Goal: Complete application form

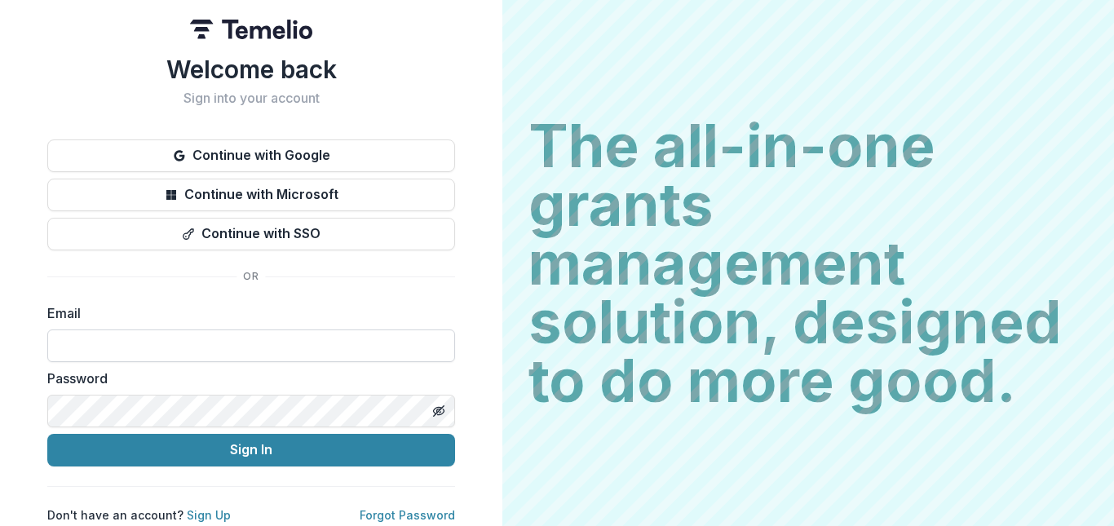
click at [121, 339] on input at bounding box center [251, 345] width 408 height 33
type input "**********"
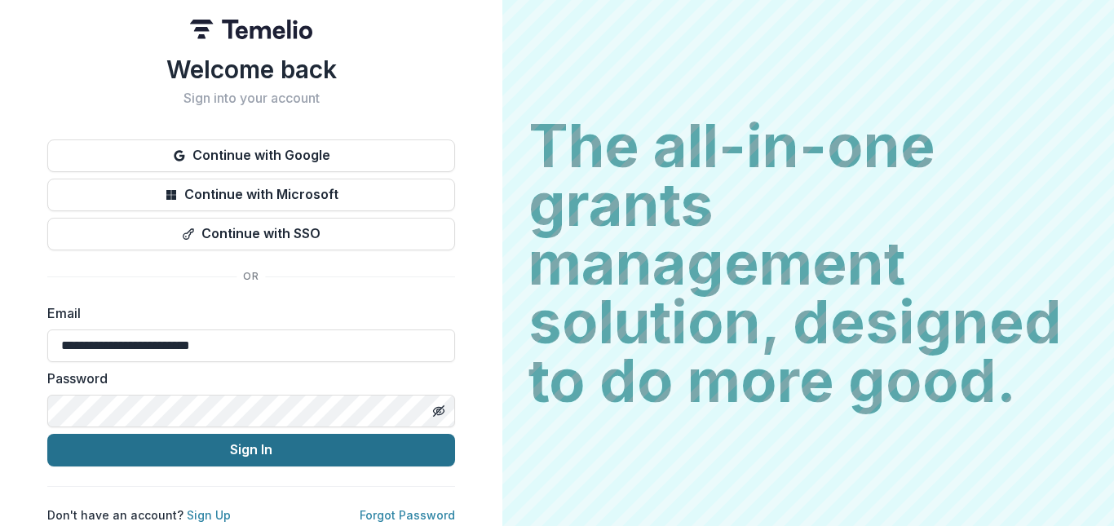
click at [224, 443] on button "Sign In" at bounding box center [251, 450] width 408 height 33
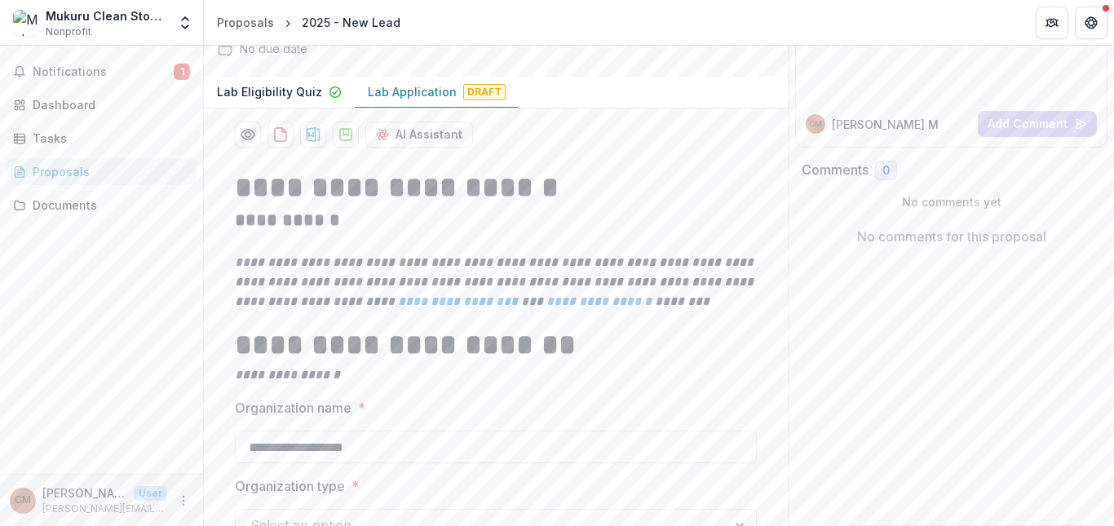
scroll to position [205, 0]
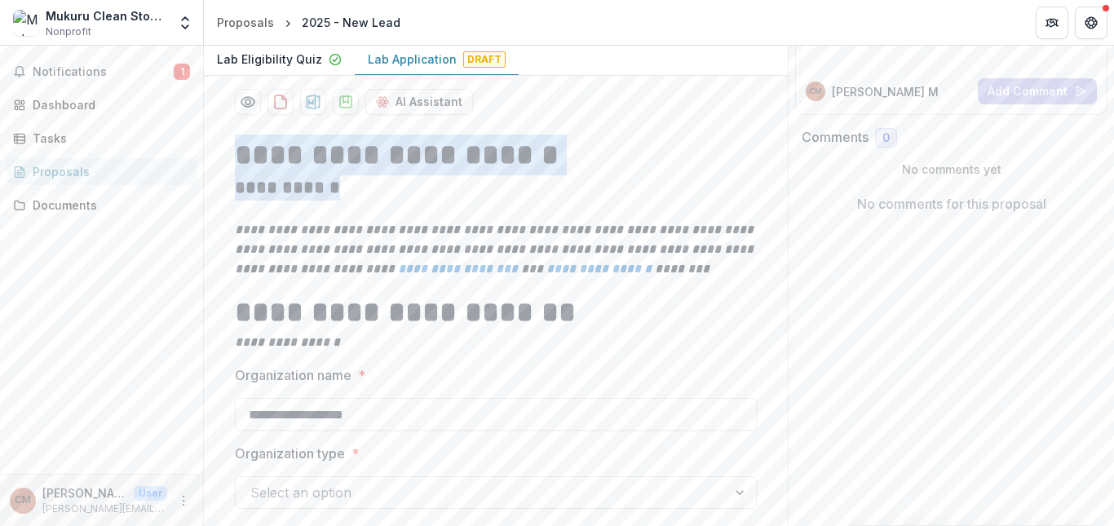
drag, startPoint x: 263, startPoint y: 192, endPoint x: 350, endPoint y: 231, distance: 95.3
click at [441, 201] on h2 "**********" at bounding box center [496, 187] width 522 height 25
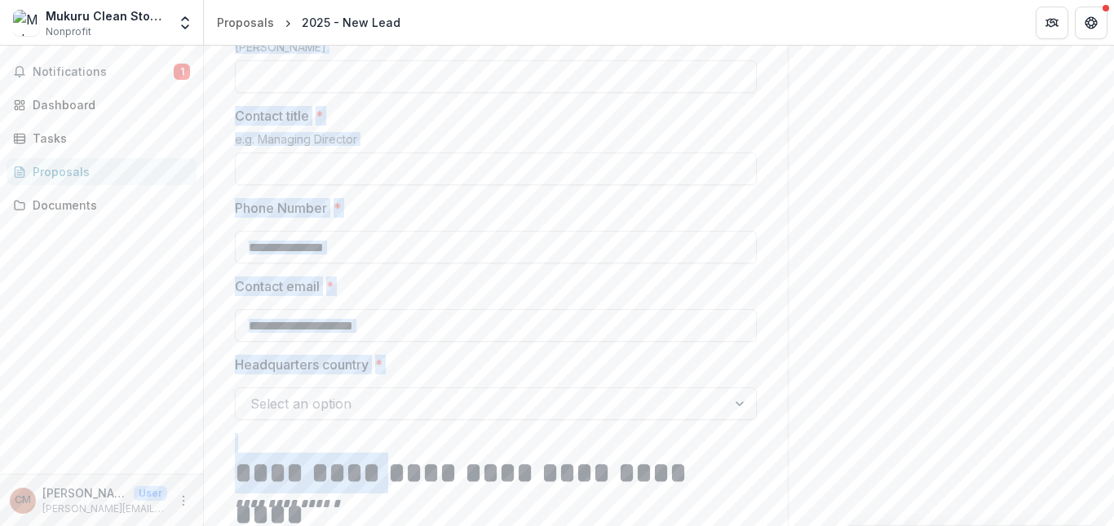
scroll to position [937, 0]
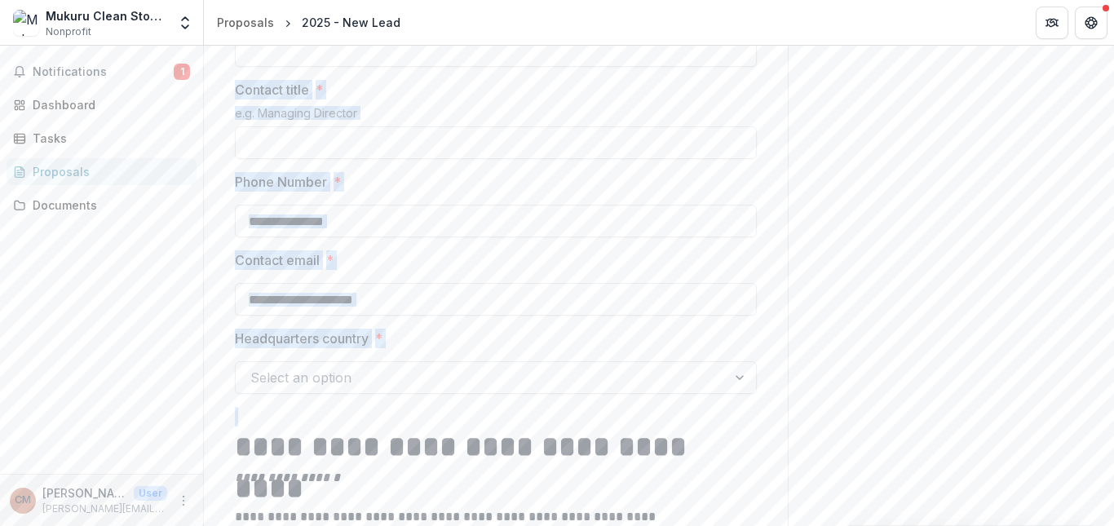
drag, startPoint x: 222, startPoint y: 347, endPoint x: 350, endPoint y: 444, distance: 160.6
copy div "**********"
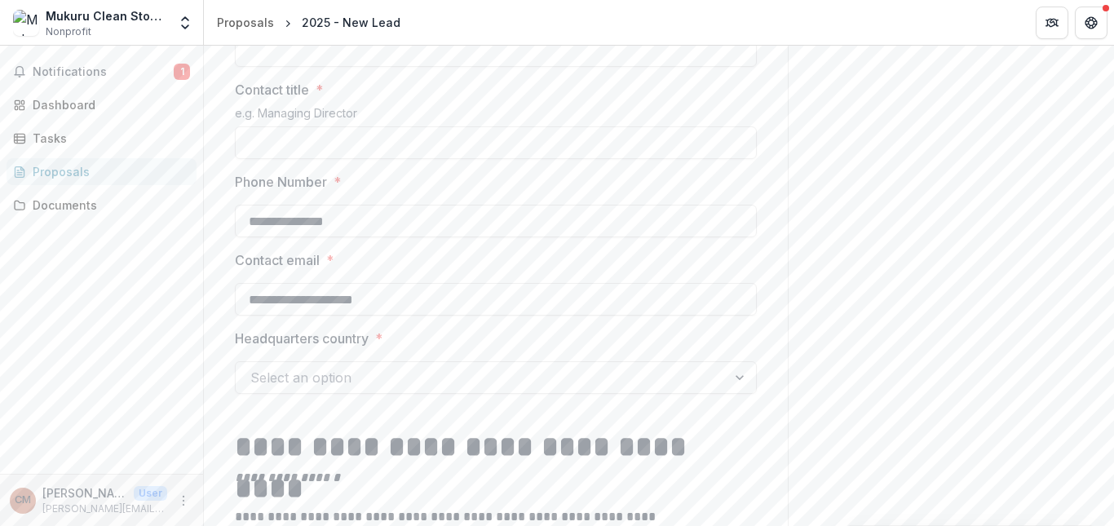
drag, startPoint x: 1108, startPoint y: 137, endPoint x: 1109, endPoint y: 121, distance: 16.3
click at [1109, 121] on div "**********" at bounding box center [659, 286] width 910 height 480
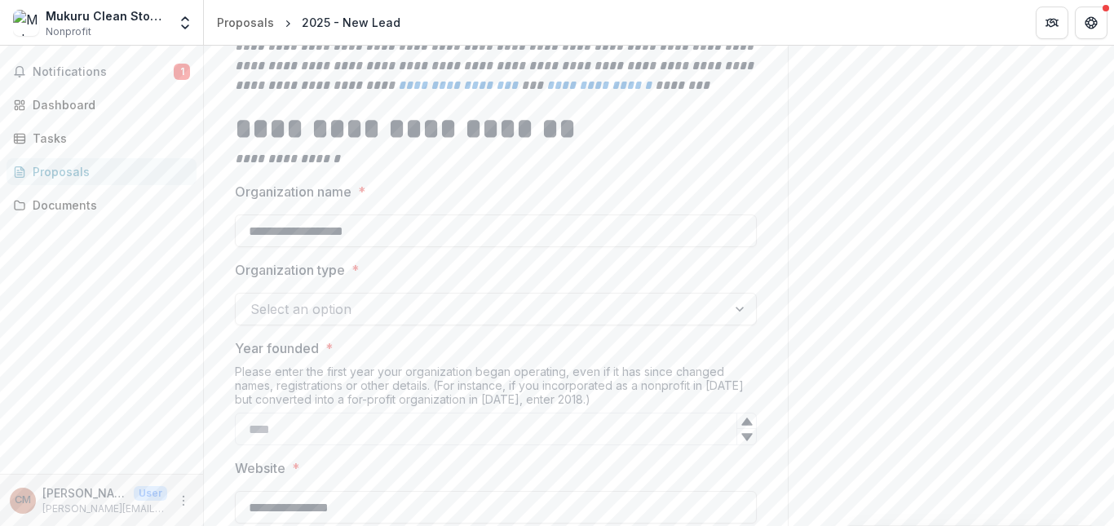
scroll to position [302, 0]
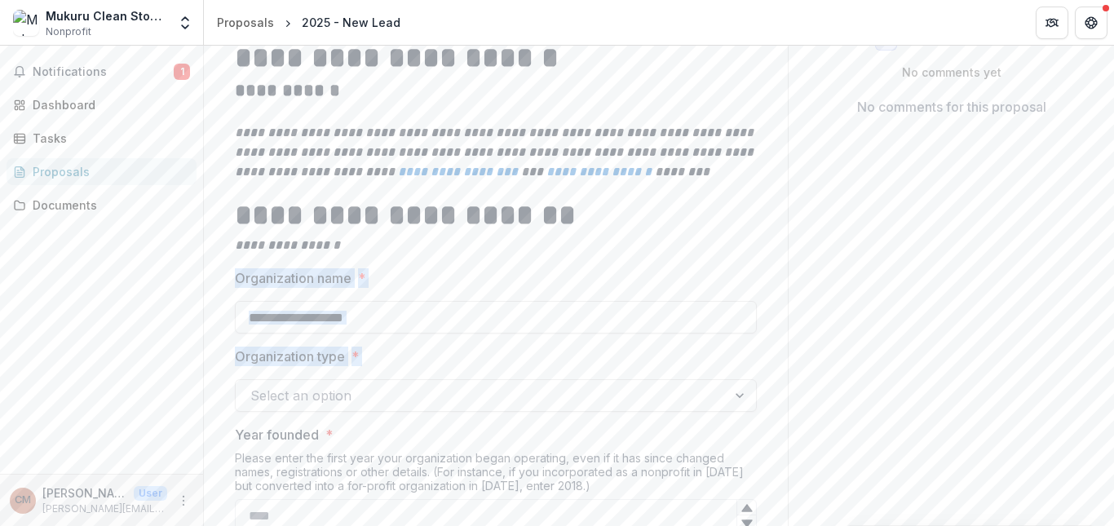
drag, startPoint x: 223, startPoint y: 310, endPoint x: 373, endPoint y: 414, distance: 182.8
copy div "Organization name * Organization type * Select an option"
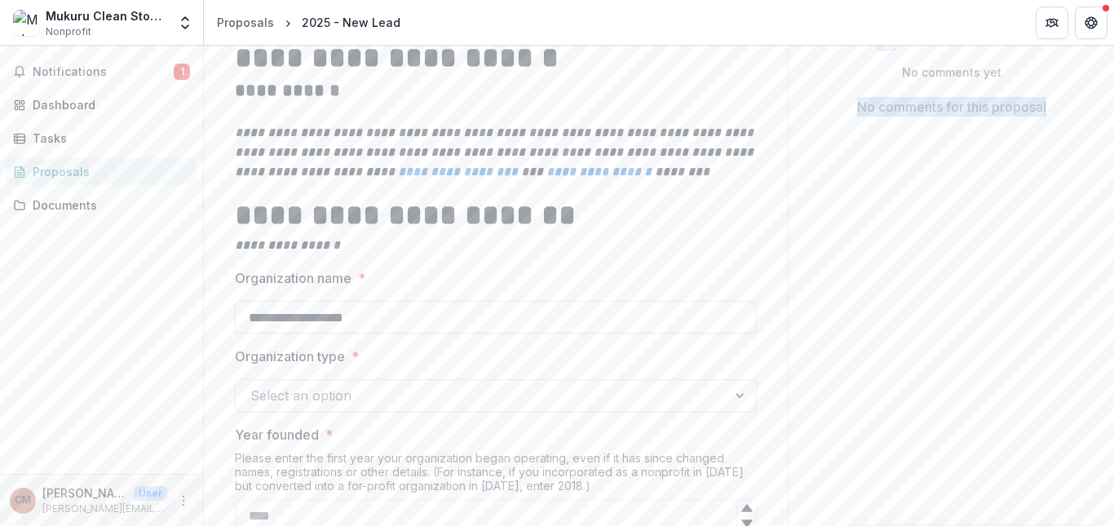
drag, startPoint x: 847, startPoint y: 298, endPoint x: 1113, endPoint y: 201, distance: 283.0
click at [1113, 201] on div "**********" at bounding box center [659, 286] width 910 height 480
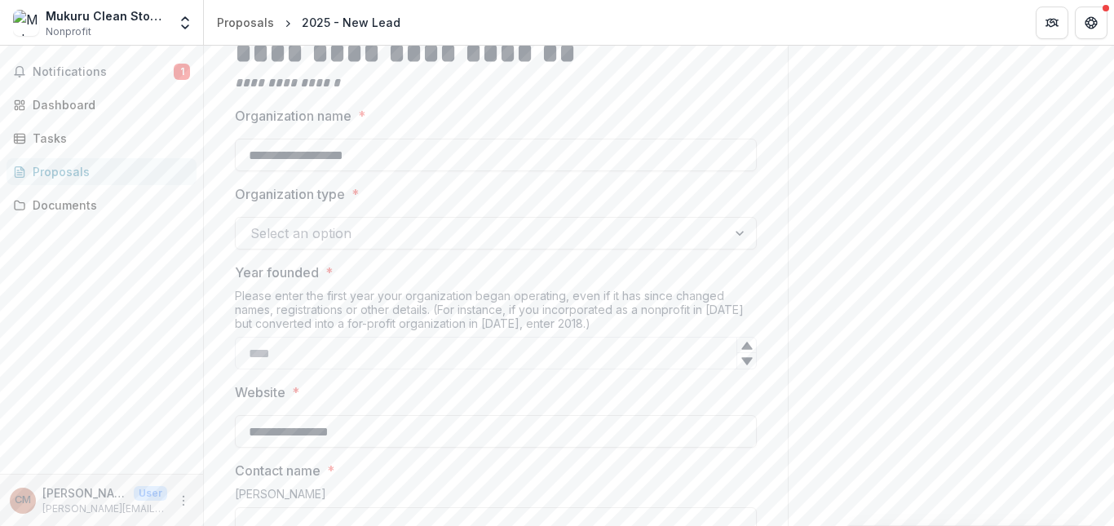
scroll to position [497, 0]
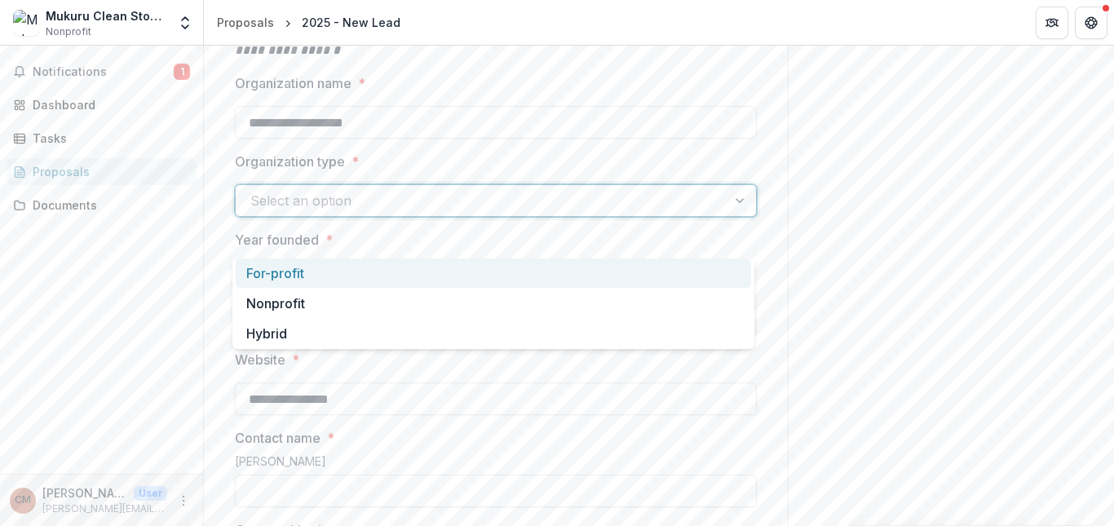
click at [739, 216] on div at bounding box center [741, 200] width 29 height 31
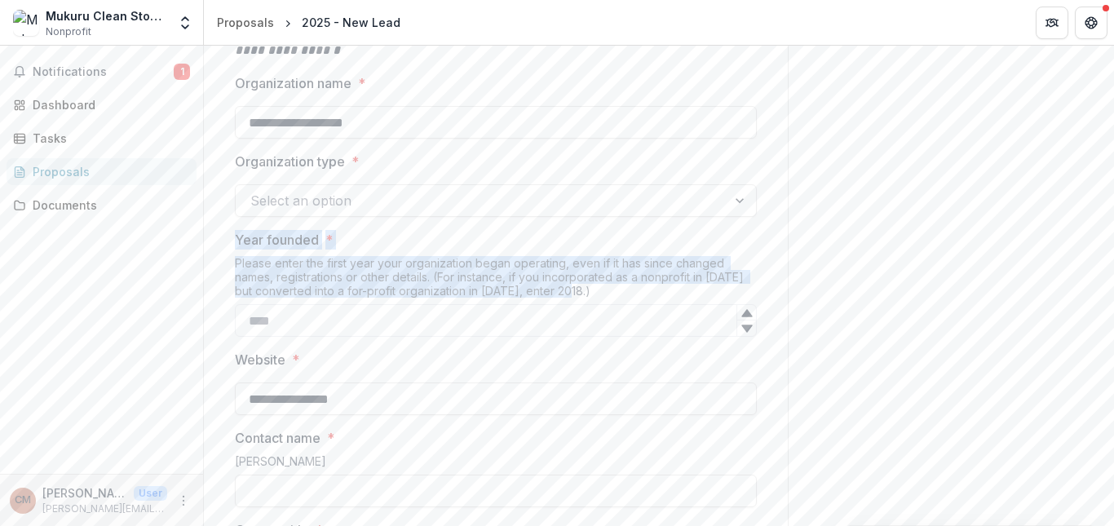
drag, startPoint x: 232, startPoint y: 277, endPoint x: 574, endPoint y: 333, distance: 346.2
click at [574, 333] on div "Year founded * Please enter the first year your organization began operating, e…" at bounding box center [496, 283] width 522 height 107
copy div "Year founded * Please enter the first year your organization began operating, e…"
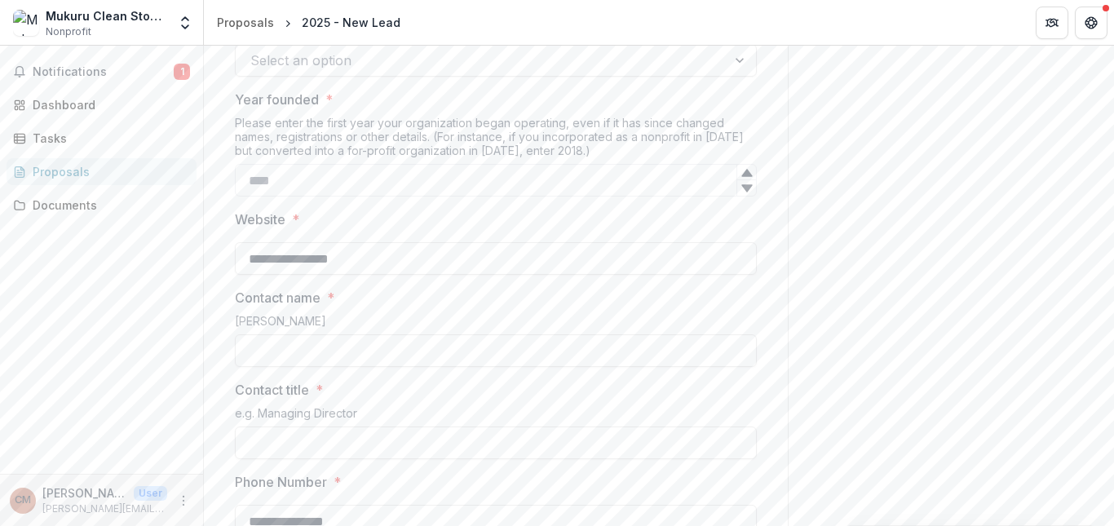
scroll to position [659, 0]
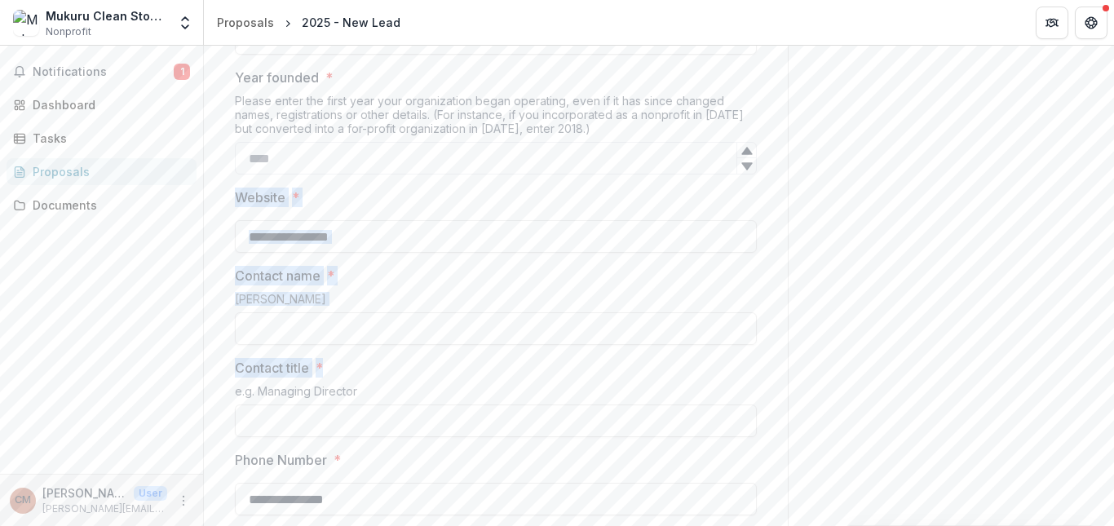
drag, startPoint x: 222, startPoint y: 235, endPoint x: 339, endPoint y: 410, distance: 211.0
copy div "Website * Contact name * e.g. Jeremy Hockenstein Contact title *"
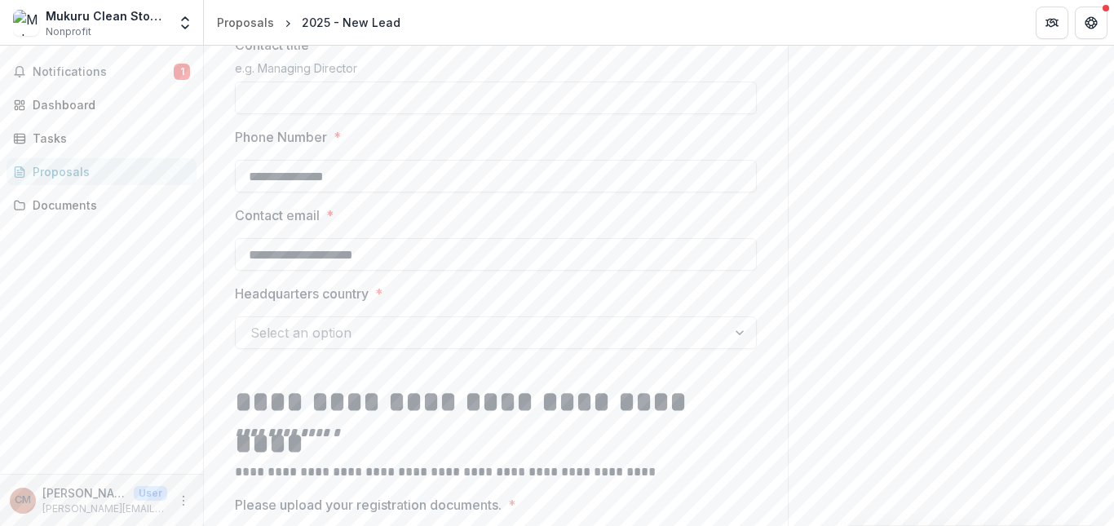
scroll to position [1014, 0]
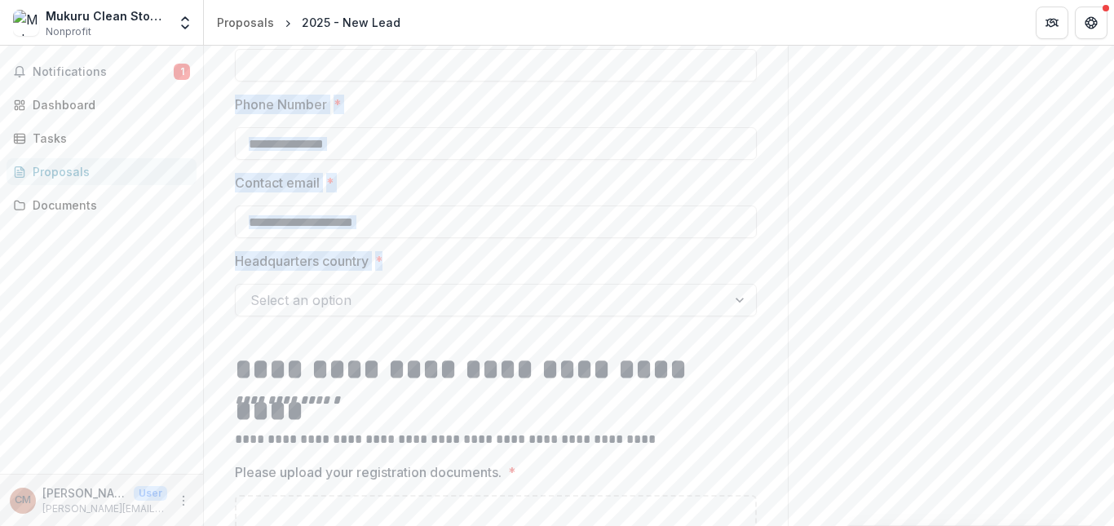
drag, startPoint x: 225, startPoint y: 138, endPoint x: 392, endPoint y: 296, distance: 230.1
copy div "Phone Number * Contact email * Headquarters country *"
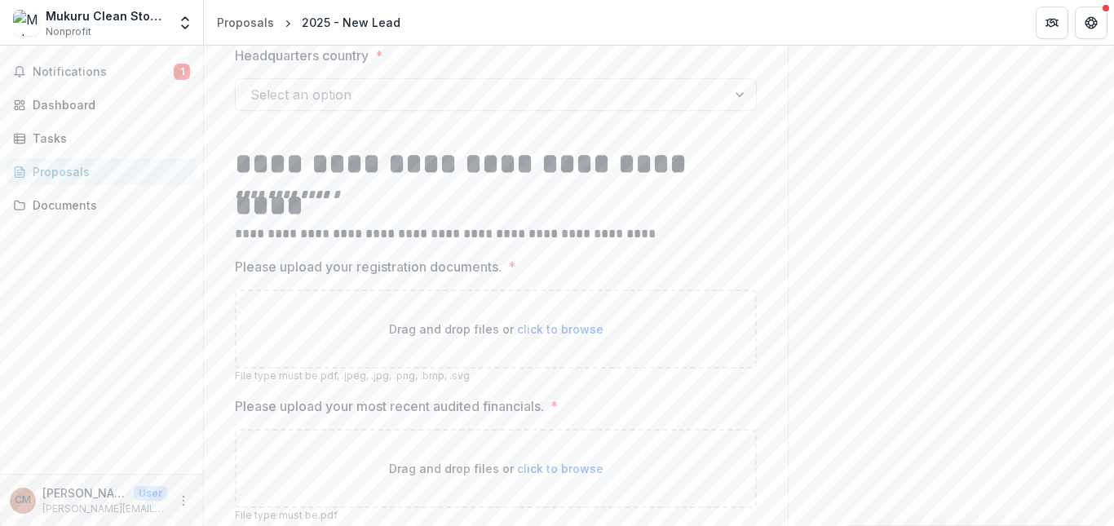
scroll to position [1241, 0]
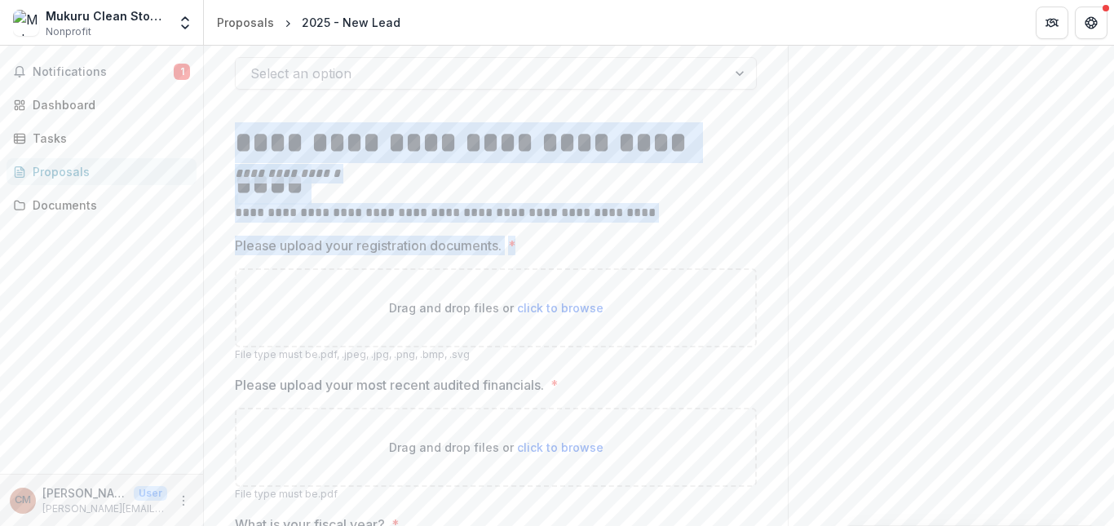
drag, startPoint x: 238, startPoint y: 188, endPoint x: 517, endPoint y: 280, distance: 293.4
copy div "**********"
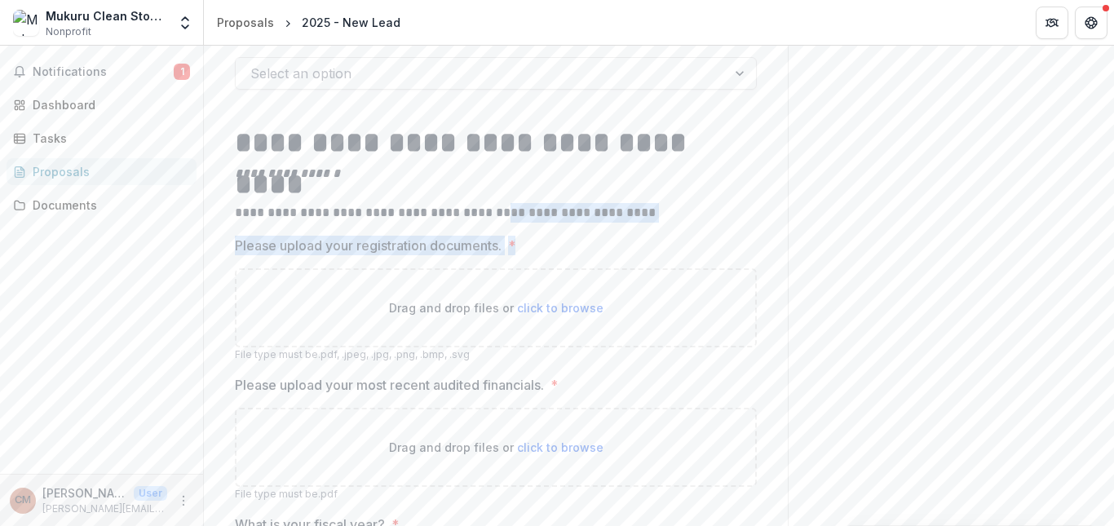
drag, startPoint x: 488, startPoint y: 245, endPoint x: 625, endPoint y: 276, distance: 139.7
click at [523, 255] on label "Please upload your registration documents. *" at bounding box center [491, 246] width 512 height 20
drag, startPoint x: 481, startPoint y: 243, endPoint x: 533, endPoint y: 275, distance: 61.1
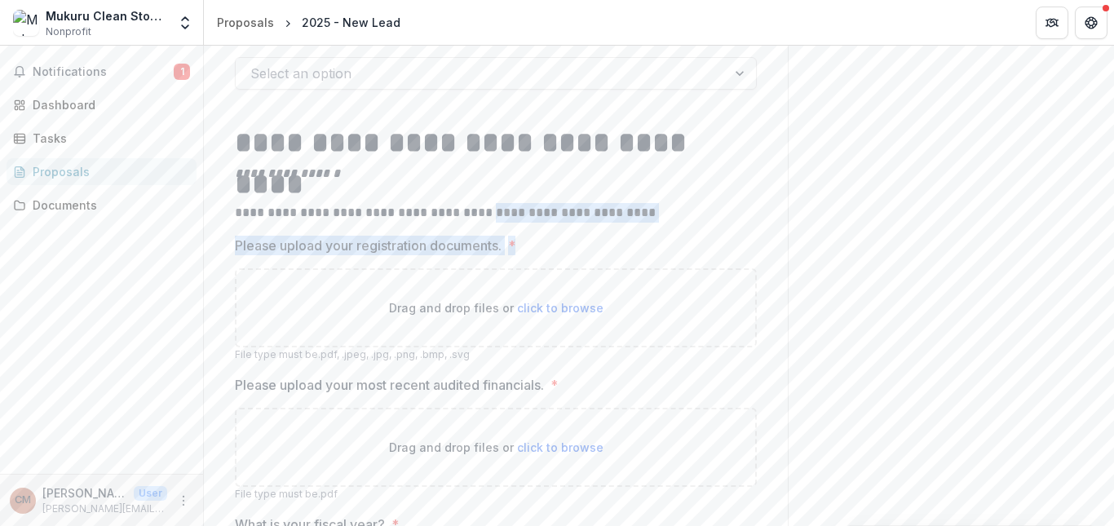
copy div "**********"
click at [491, 223] on p "**********" at bounding box center [496, 213] width 522 height 20
drag, startPoint x: 486, startPoint y: 251, endPoint x: 632, endPoint y: 249, distance: 146.0
click at [632, 223] on p "**********" at bounding box center [496, 213] width 522 height 20
copy p "**********"
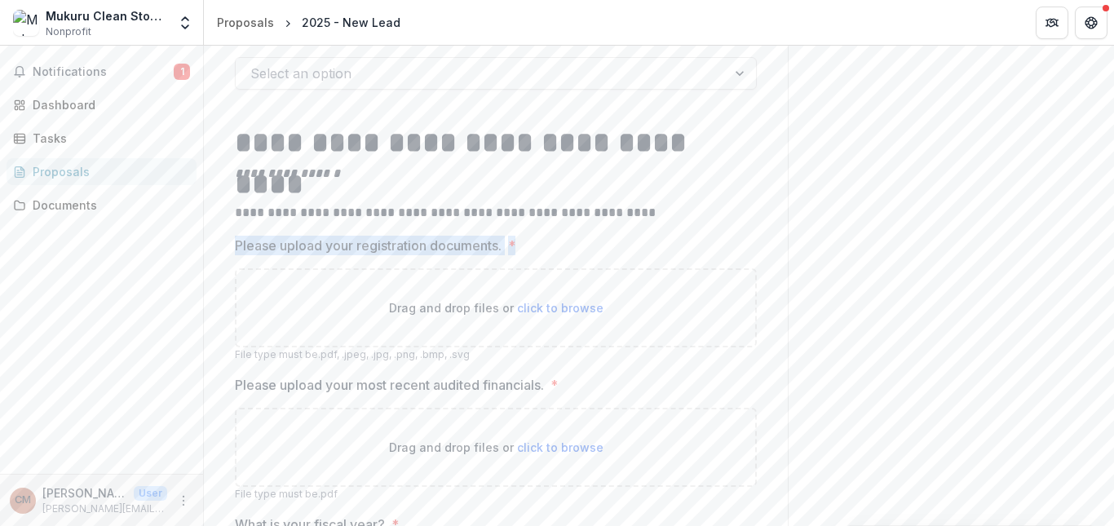
drag, startPoint x: 220, startPoint y: 271, endPoint x: 542, endPoint y: 287, distance: 322.5
copy label "Please upload your registration documents. *"
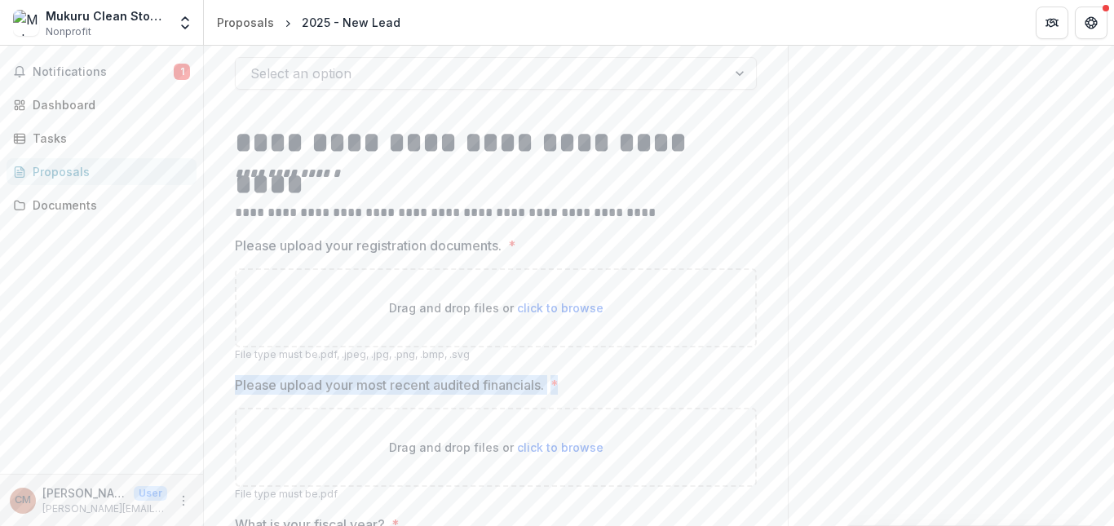
drag, startPoint x: 278, startPoint y: 418, endPoint x: 599, endPoint y: 411, distance: 321.3
copy label "Please upload your most recent audited financials. *"
drag, startPoint x: 866, startPoint y: 356, endPoint x: 1113, endPoint y: 179, distance: 303.9
click at [1113, 179] on div "**********" at bounding box center [659, 286] width 910 height 480
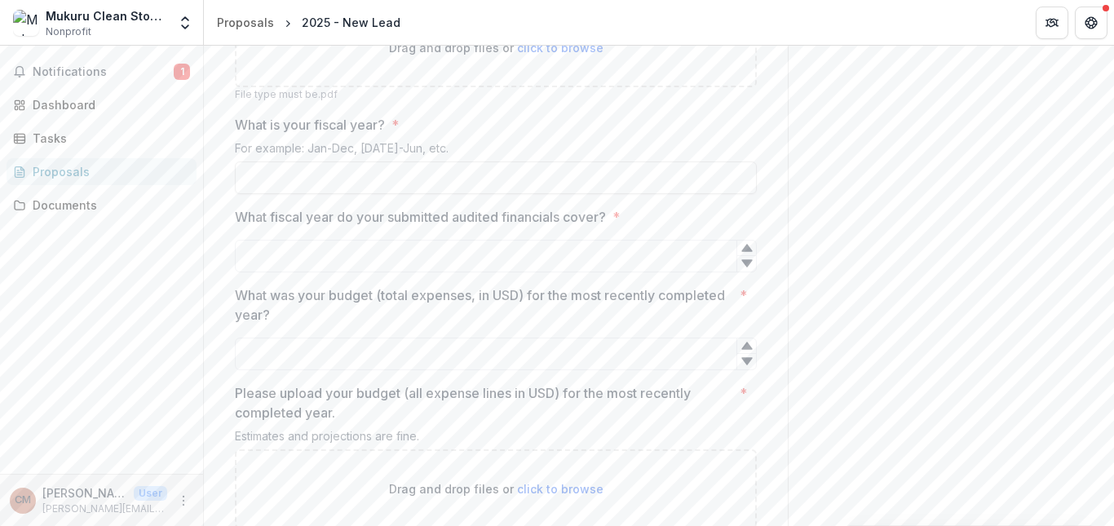
scroll to position [1651, 0]
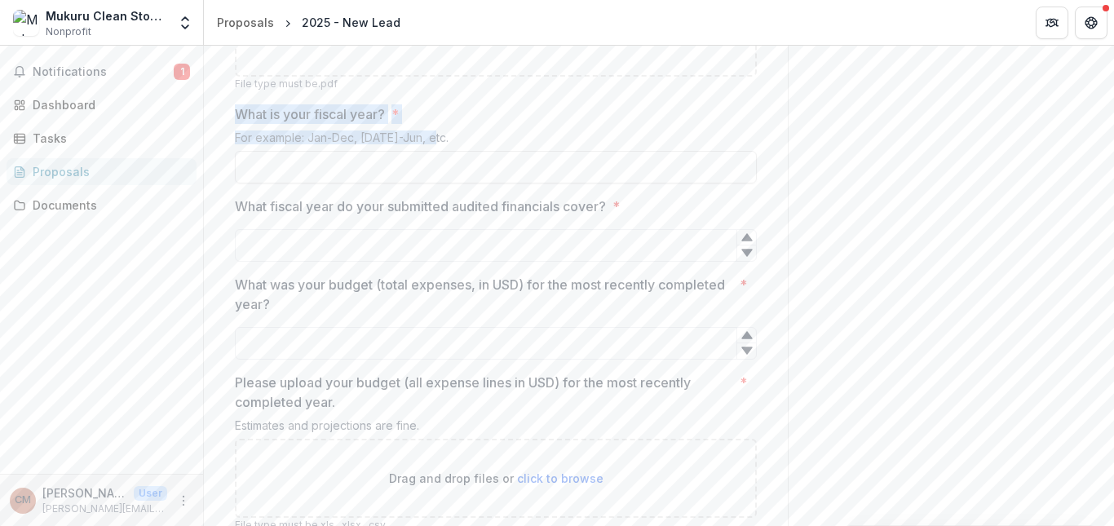
drag, startPoint x: 233, startPoint y: 145, endPoint x: 430, endPoint y: 172, distance: 198.3
click at [430, 172] on div "What is your fiscal year? * For example: Jan-Dec, Jul-Jun, etc." at bounding box center [496, 143] width 522 height 79
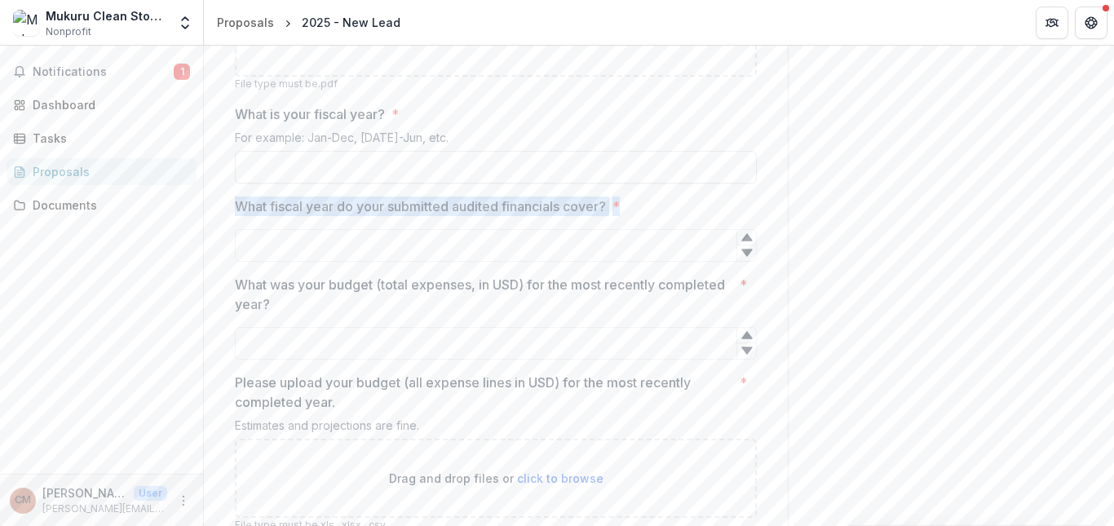
drag, startPoint x: 224, startPoint y: 233, endPoint x: 627, endPoint y: 245, distance: 403.0
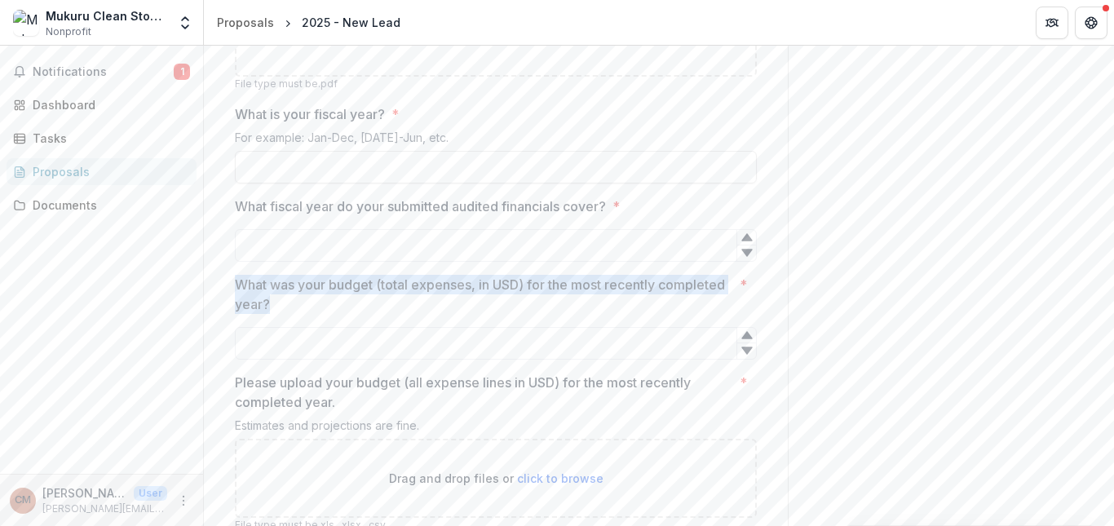
drag, startPoint x: 205, startPoint y: 311, endPoint x: 318, endPoint y: 337, distance: 115.3
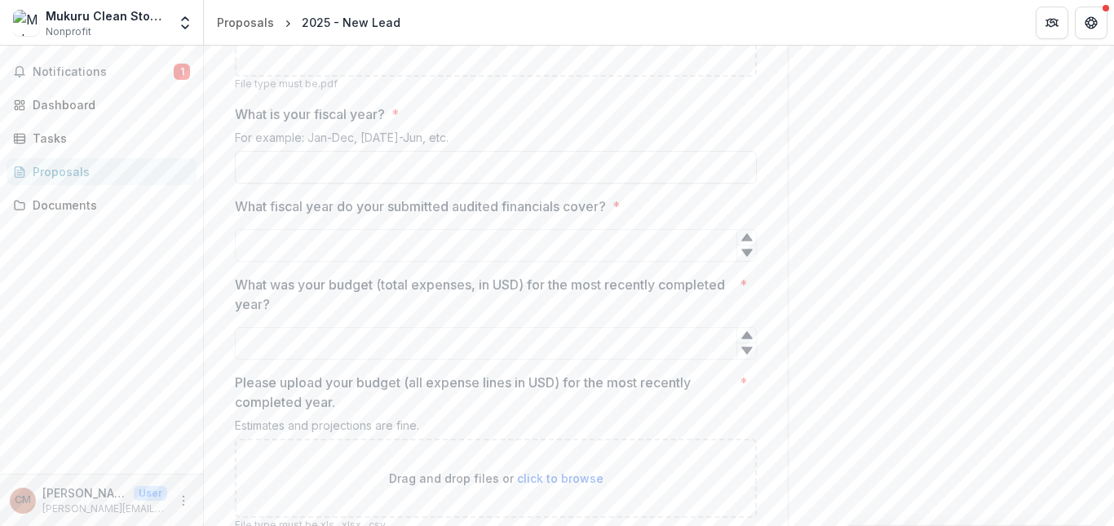
drag, startPoint x: 940, startPoint y: 351, endPoint x: 1105, endPoint y: 447, distance: 190.8
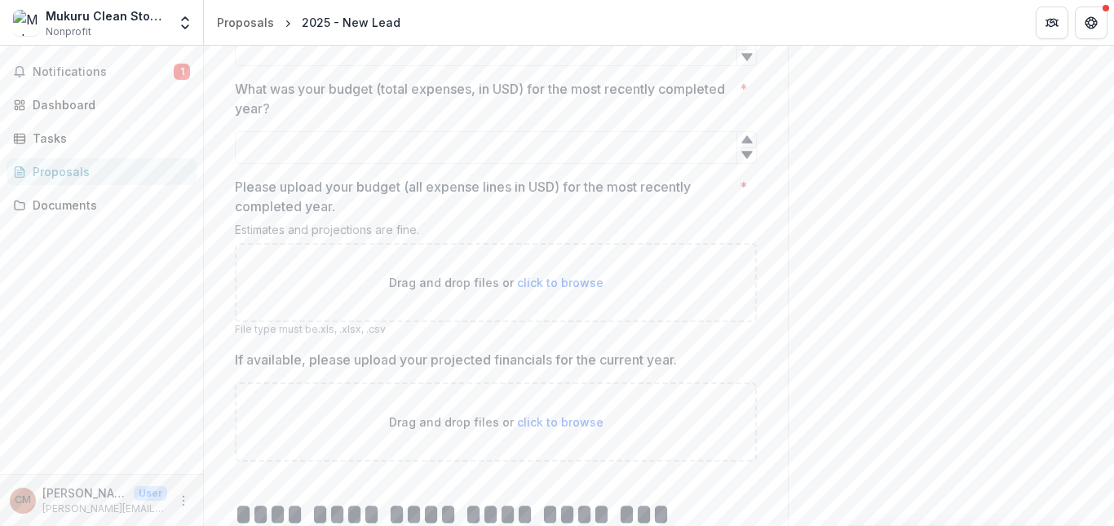
scroll to position [1879, 0]
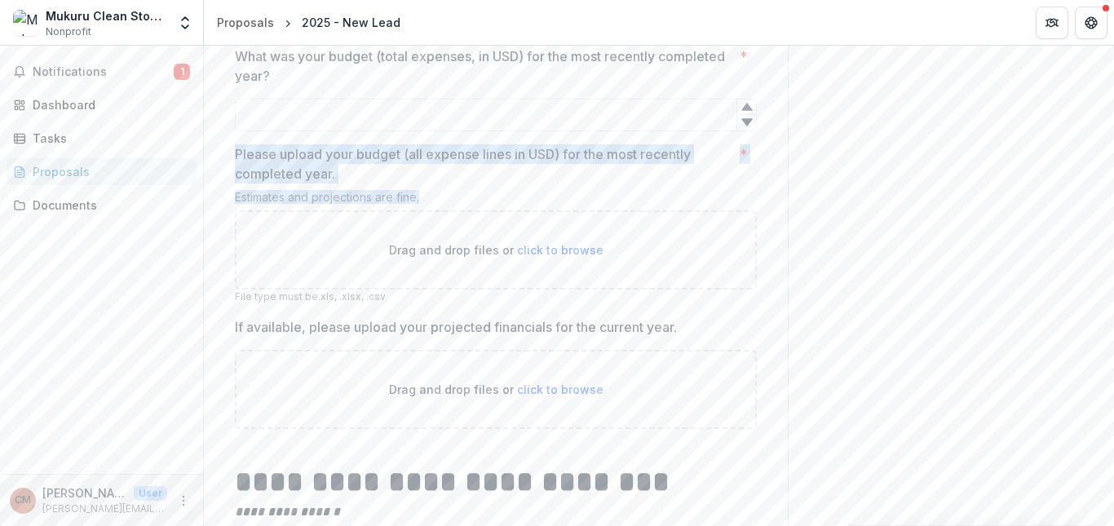
drag, startPoint x: 223, startPoint y: 186, endPoint x: 434, endPoint y: 232, distance: 216.2
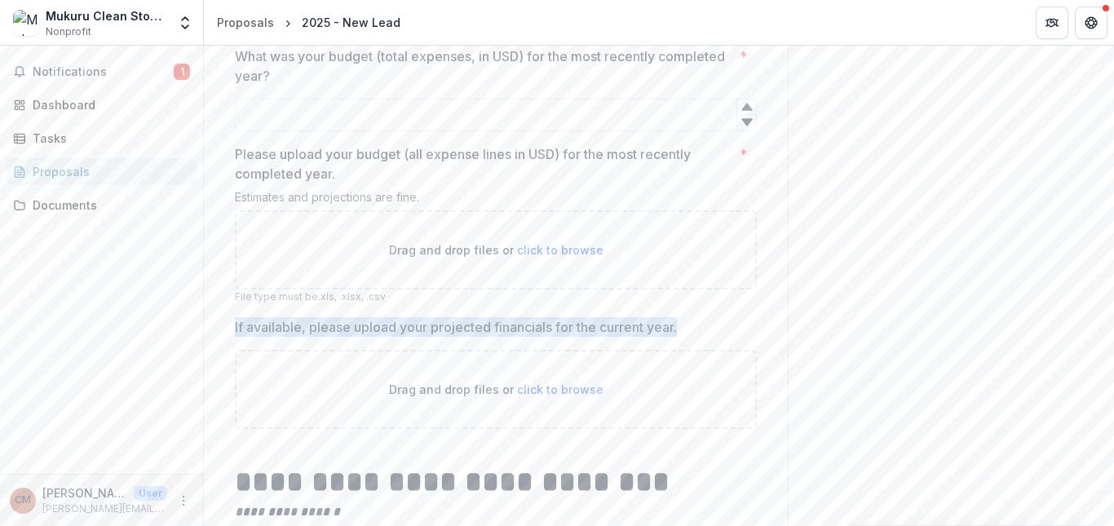
drag, startPoint x: 549, startPoint y: 340, endPoint x: 696, endPoint y: 366, distance: 149.1
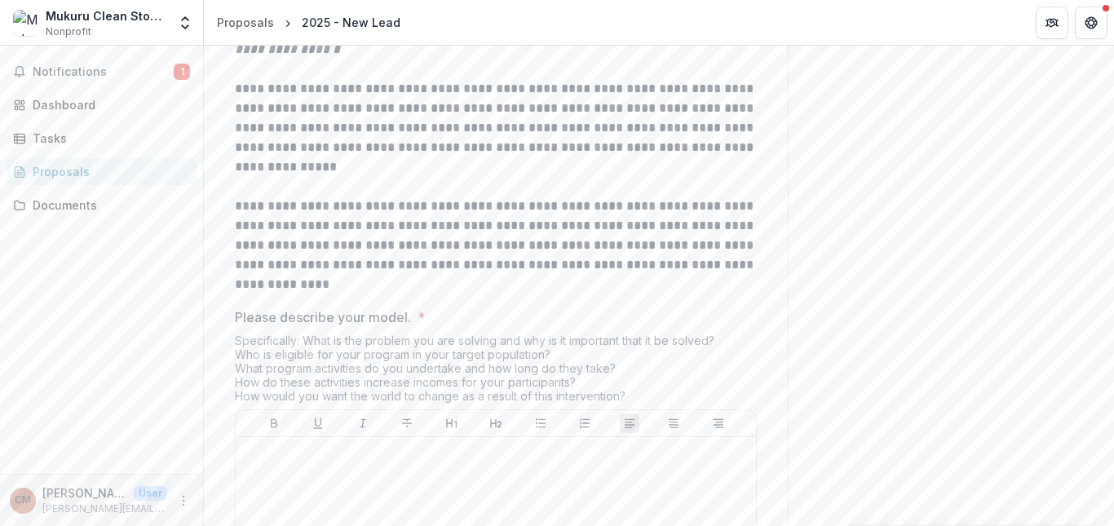
scroll to position [2334, 0]
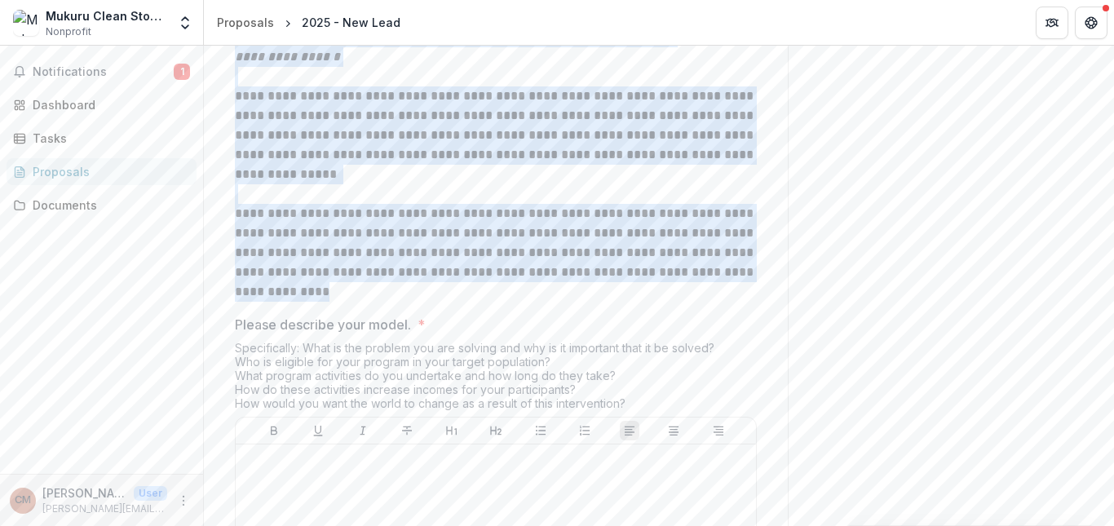
drag, startPoint x: 236, startPoint y: 55, endPoint x: 515, endPoint y: 322, distance: 386.4
click at [515, 302] on div "**********" at bounding box center [496, 144] width 522 height 315
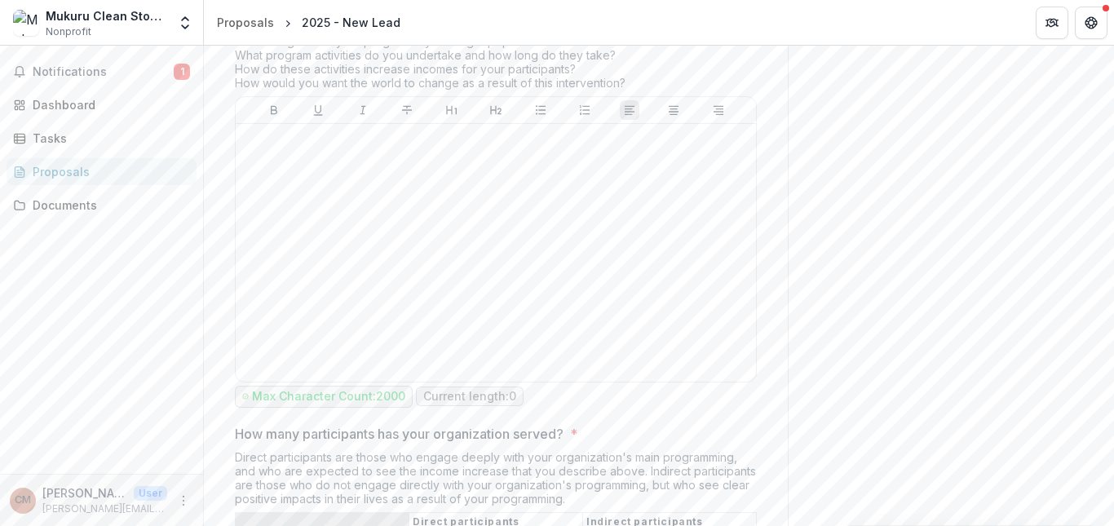
scroll to position [2633, 0]
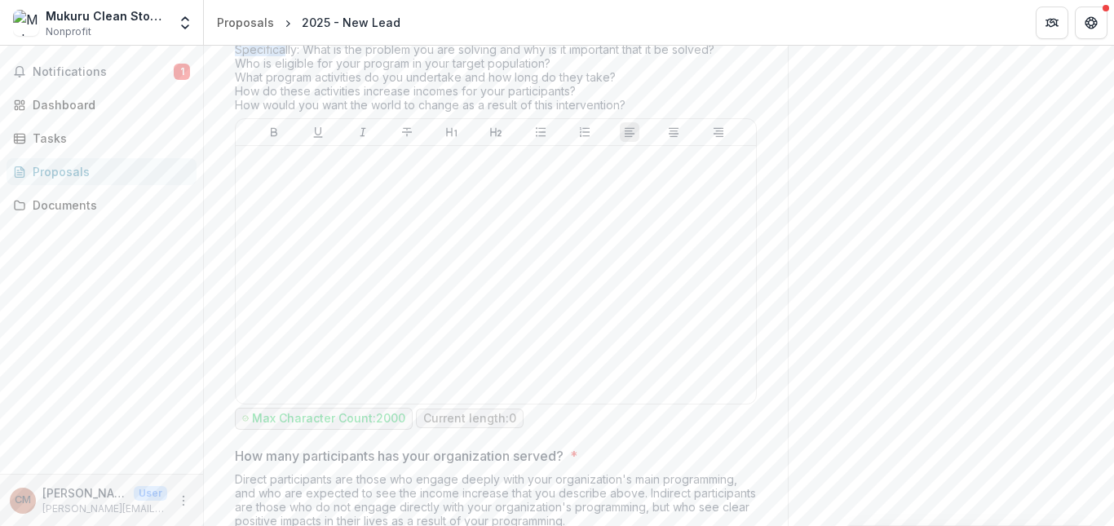
drag, startPoint x: 239, startPoint y: 60, endPoint x: 282, endPoint y: 75, distance: 45.6
click at [282, 75] on div "Please describe your model. * Specifically: What is the problem you are solving…" at bounding box center [496, 224] width 522 height 417
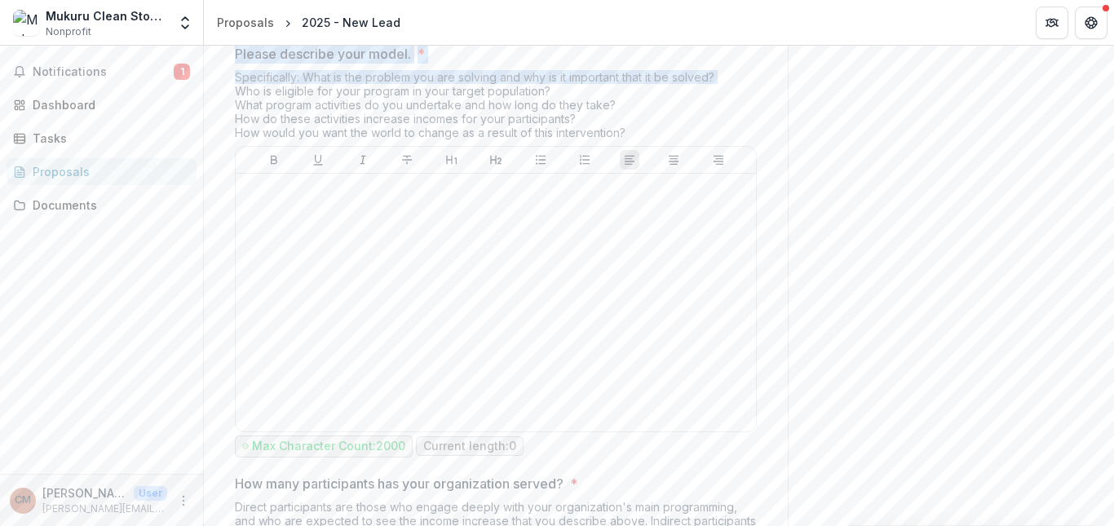
drag, startPoint x: 227, startPoint y: 100, endPoint x: 233, endPoint y: 54, distance: 46.8
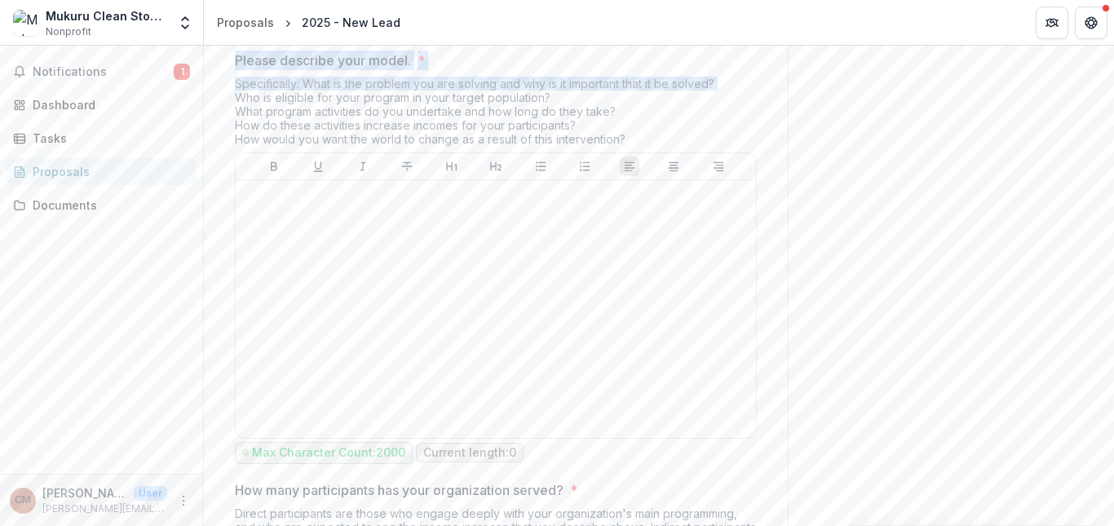
click at [235, 138] on div "Specifically: What is the problem you are solving and why is it important that …" at bounding box center [496, 115] width 522 height 76
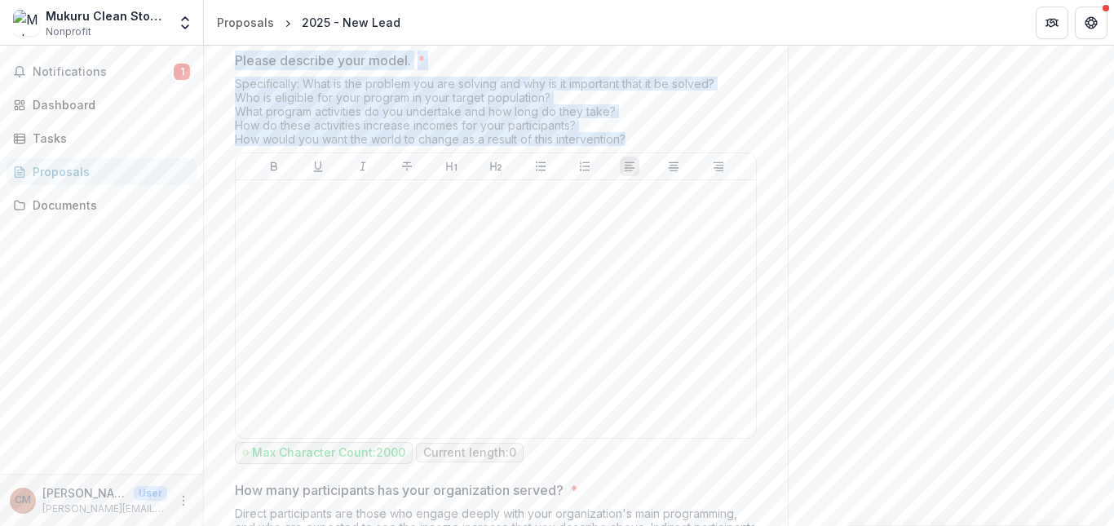
drag, startPoint x: 227, startPoint y: 92, endPoint x: 634, endPoint y: 174, distance: 414.3
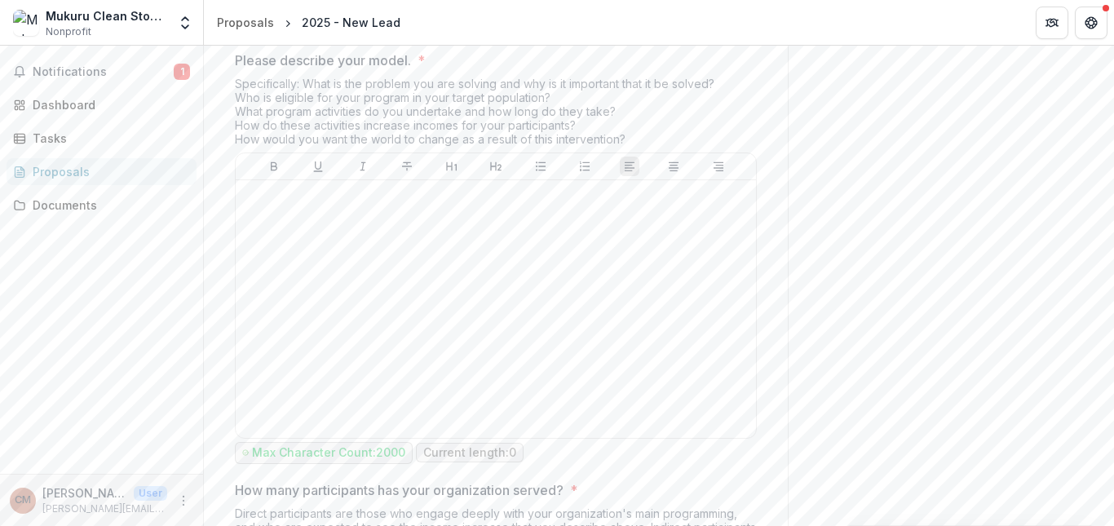
drag, startPoint x: 935, startPoint y: 246, endPoint x: 1104, endPoint y: 262, distance: 169.5
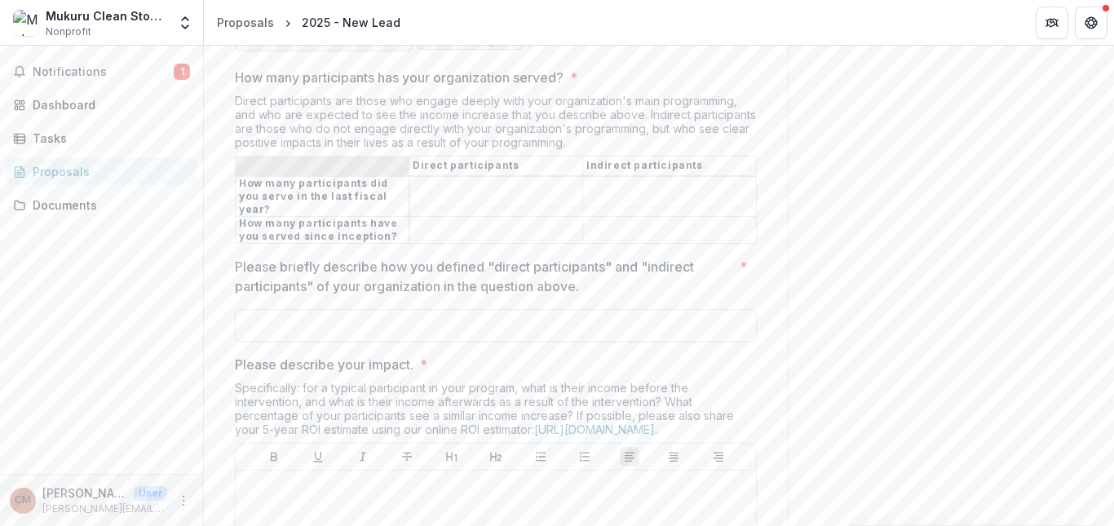
scroll to position [3000, 0]
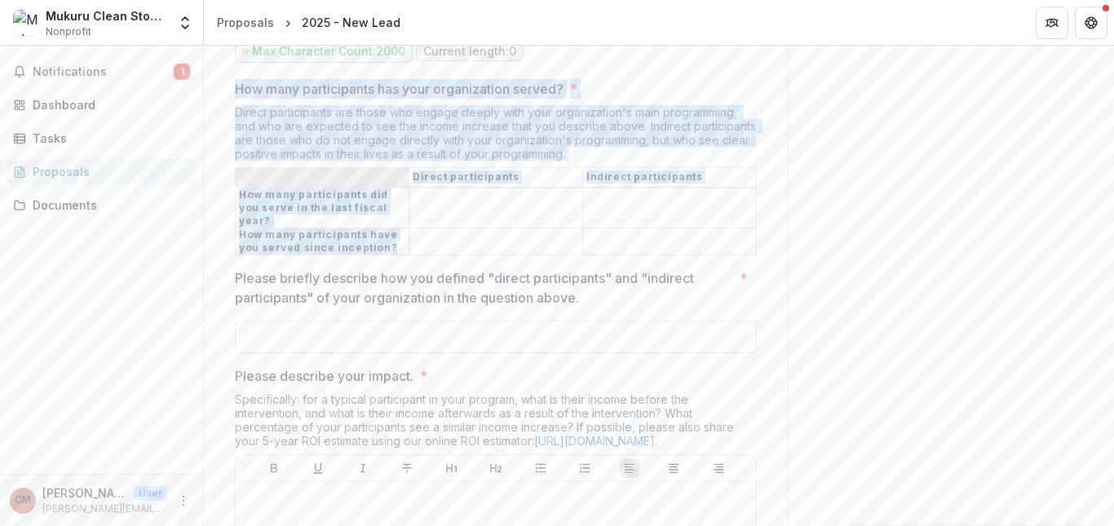
drag, startPoint x: 227, startPoint y: 119, endPoint x: 652, endPoint y: 270, distance: 451.6
click at [652, 270] on div "**********" at bounding box center [496, 319] width 548 height 5986
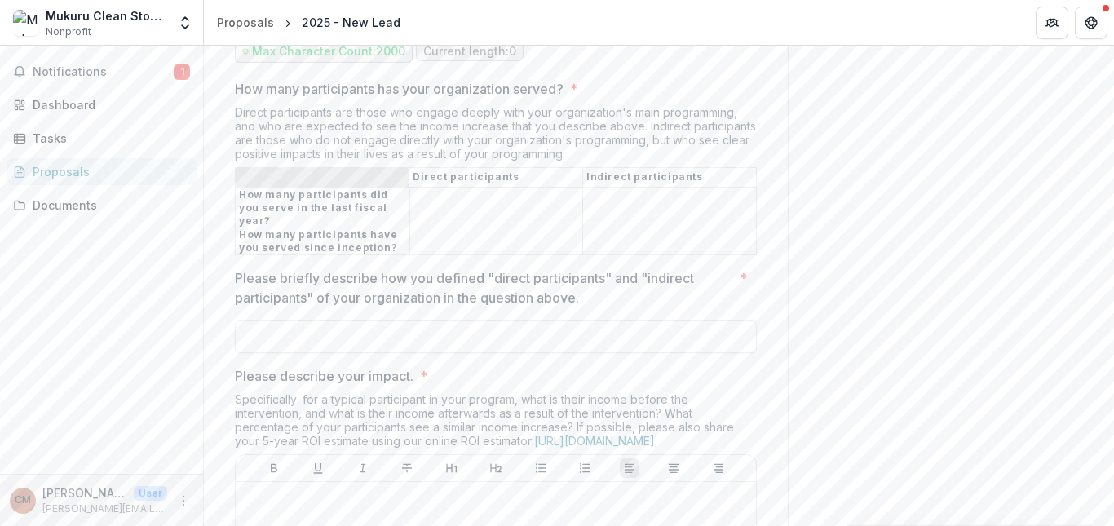
click at [919, 268] on div "Send comments or questions to Livelihood Impact Fund in the box below. Liveliho…" at bounding box center [951, 209] width 326 height 6326
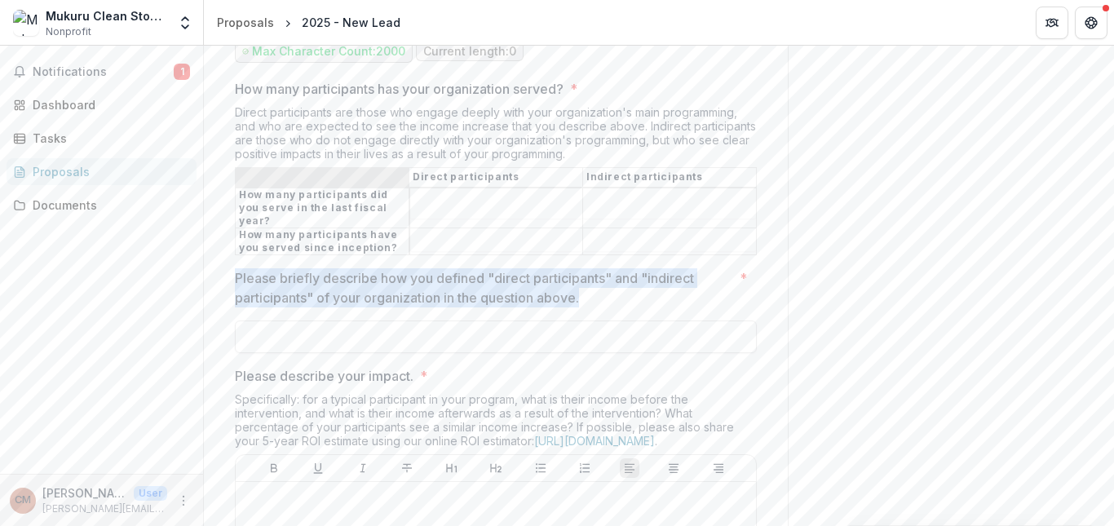
drag, startPoint x: 222, startPoint y: 287, endPoint x: 586, endPoint y: 316, distance: 365.7
click at [586, 316] on div "**********" at bounding box center [496, 319] width 548 height 5986
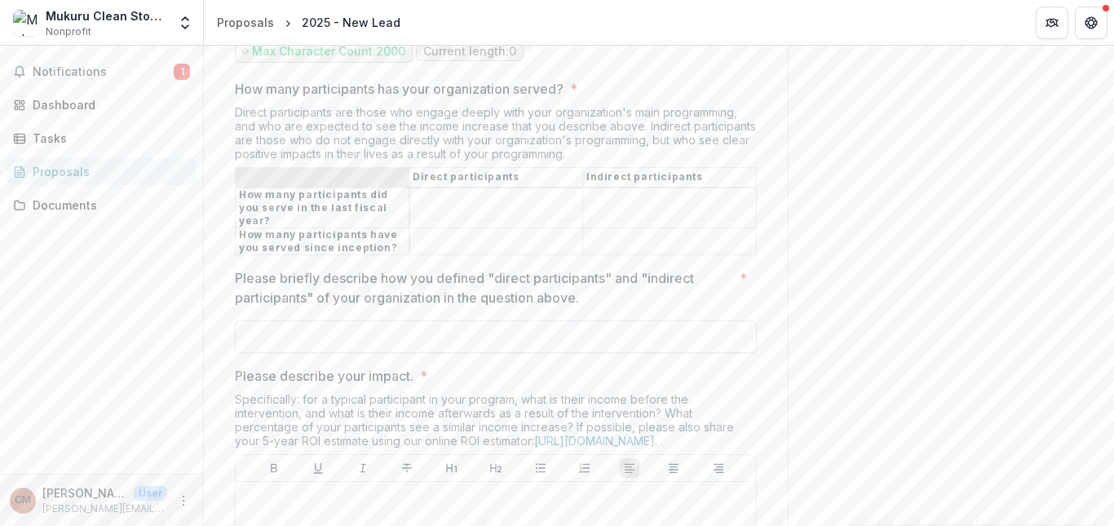
click at [613, 353] on input "Please briefly describe how you defined "direct participants" and "indirect par…" at bounding box center [496, 336] width 522 height 33
click at [915, 309] on div "Send comments or questions to Livelihood Impact Fund in the box below. Liveliho…" at bounding box center [951, 209] width 326 height 6326
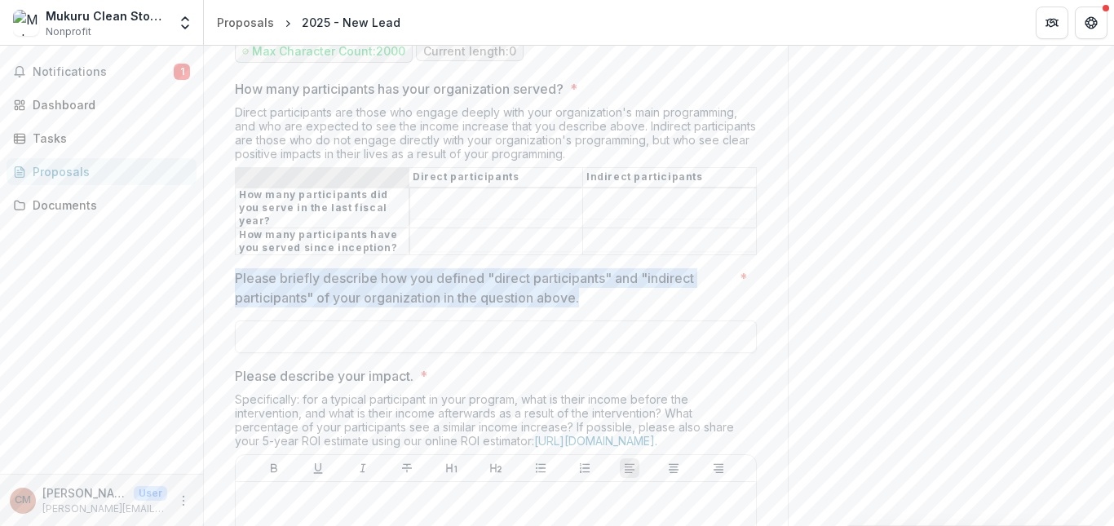
drag, startPoint x: 227, startPoint y: 298, endPoint x: 596, endPoint y: 327, distance: 369.7
click at [596, 327] on div "**********" at bounding box center [496, 319] width 548 height 5986
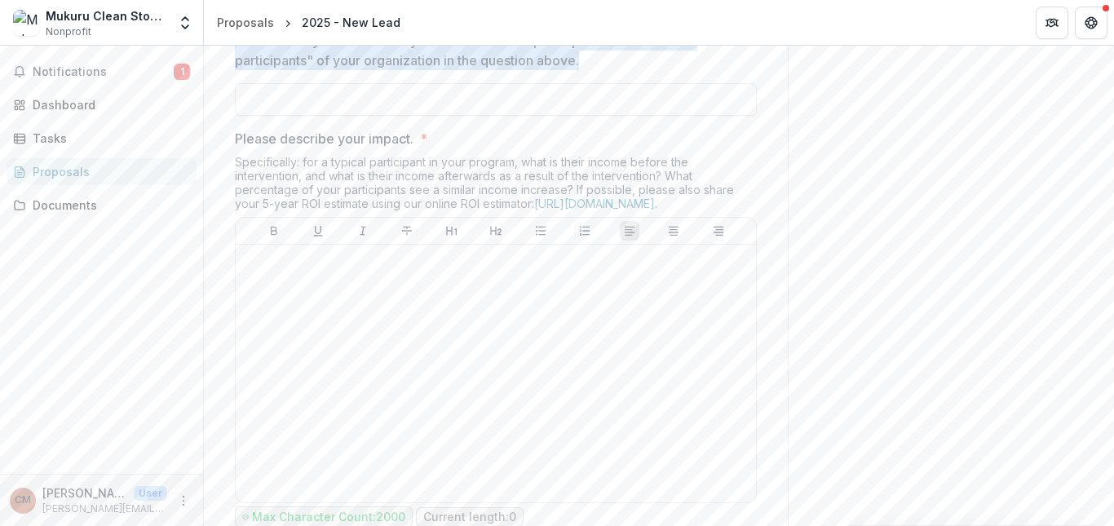
scroll to position [3259, 0]
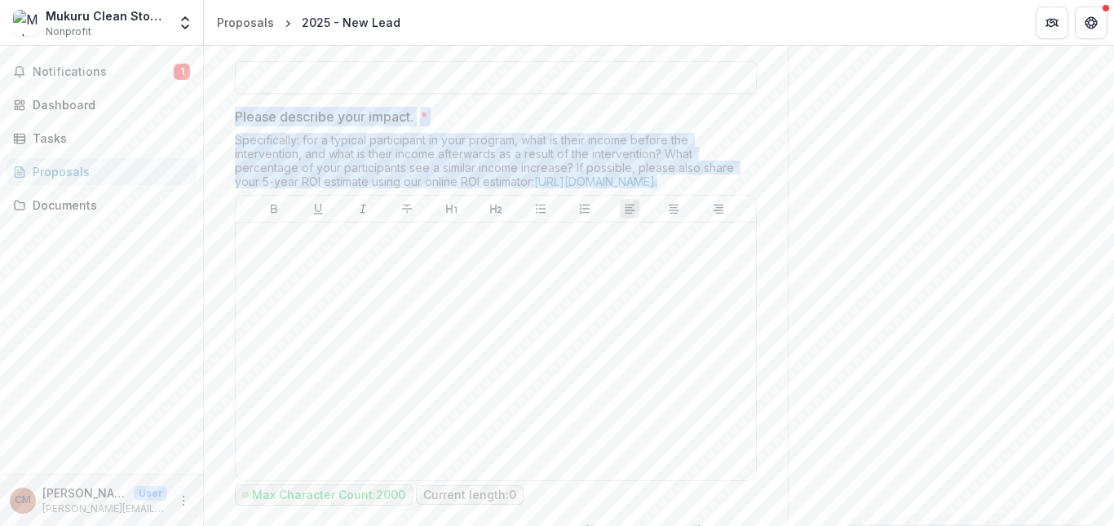
drag, startPoint x: 229, startPoint y: 138, endPoint x: 519, endPoint y: 217, distance: 300.1
click at [519, 217] on div "**********" at bounding box center [496, 60] width 548 height 5986
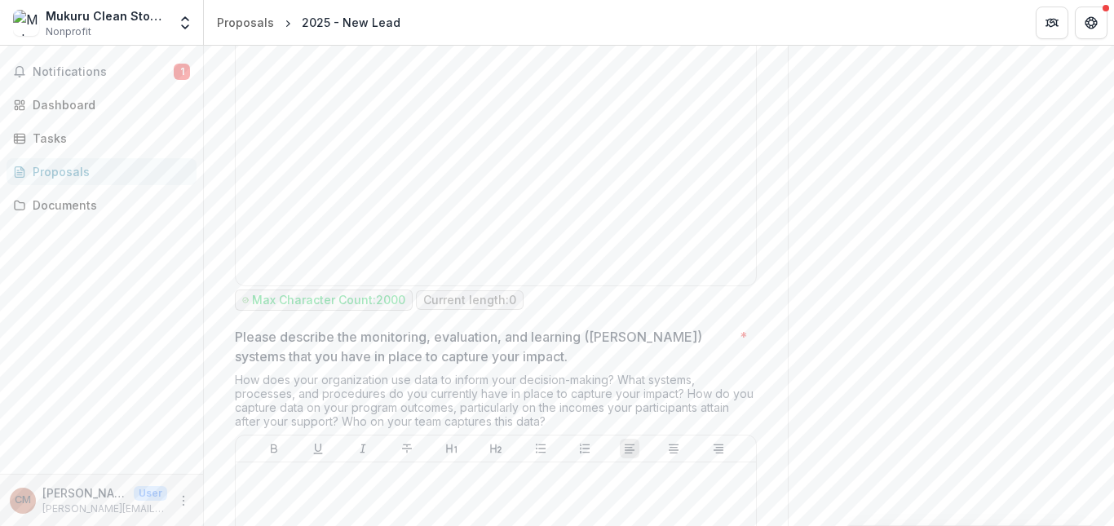
scroll to position [3550, 0]
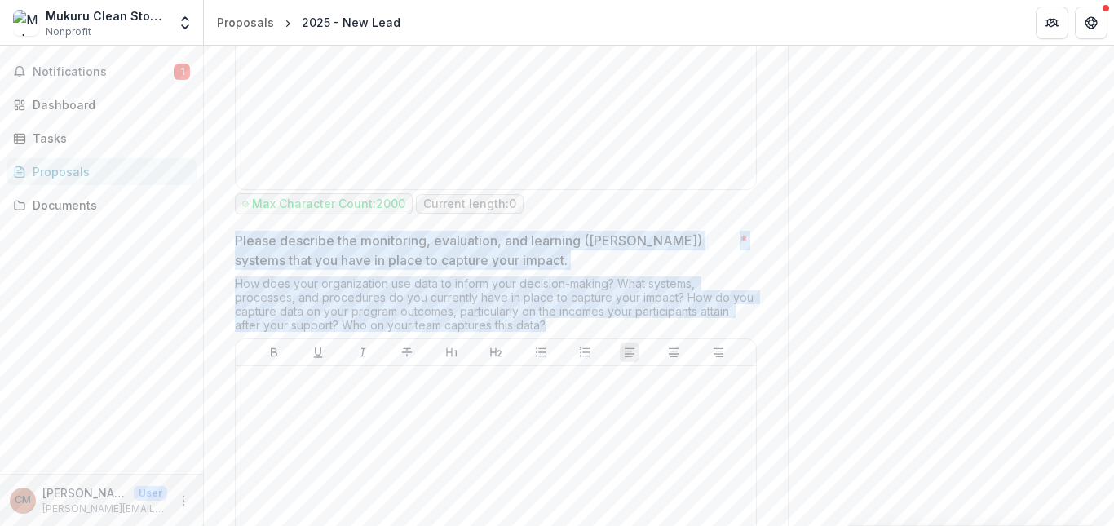
drag, startPoint x: 232, startPoint y: 276, endPoint x: 559, endPoint y: 357, distance: 336.0
click at [559, 357] on div "Please describe the monitoring, evaluation, and learning (MEL) systems that you…" at bounding box center [496, 442] width 522 height 422
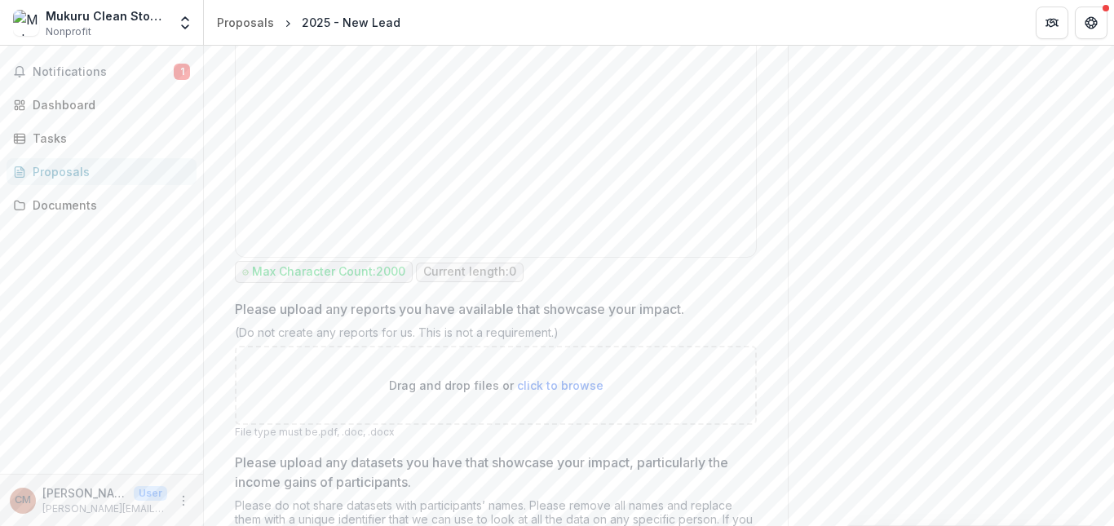
scroll to position [3929, 0]
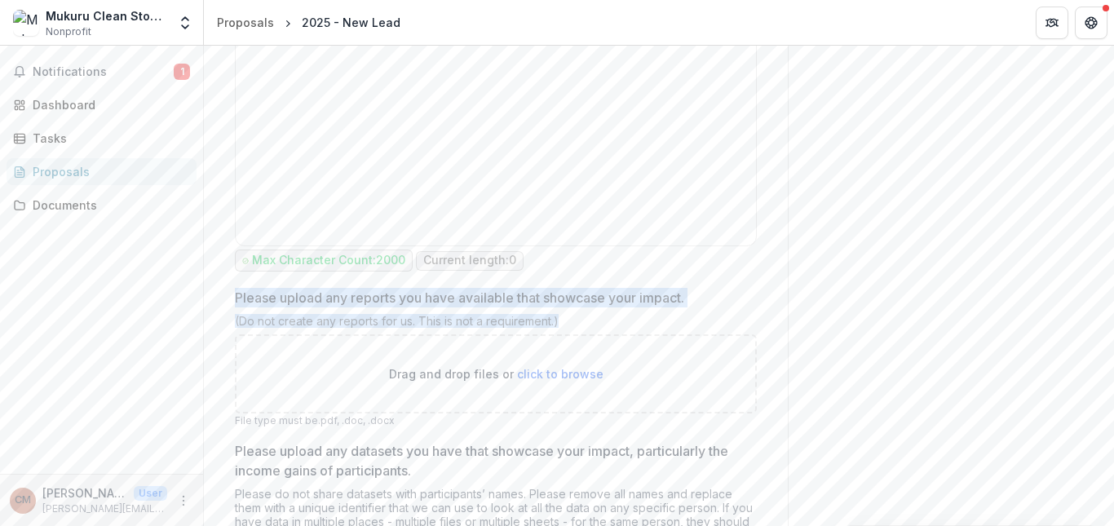
drag, startPoint x: 225, startPoint y: 328, endPoint x: 643, endPoint y: 355, distance: 418.3
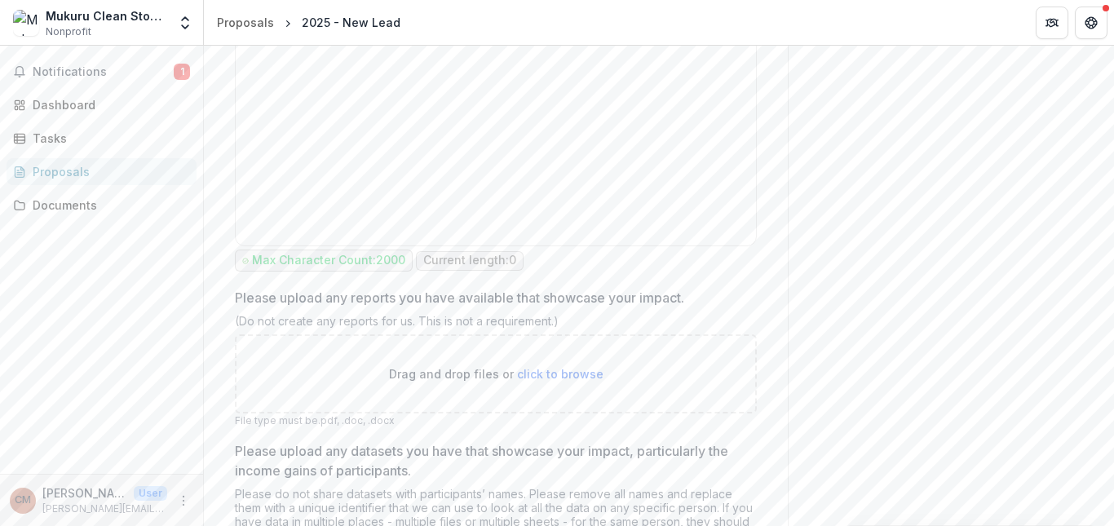
drag, startPoint x: 998, startPoint y: 294, endPoint x: 1104, endPoint y: 370, distance: 130.3
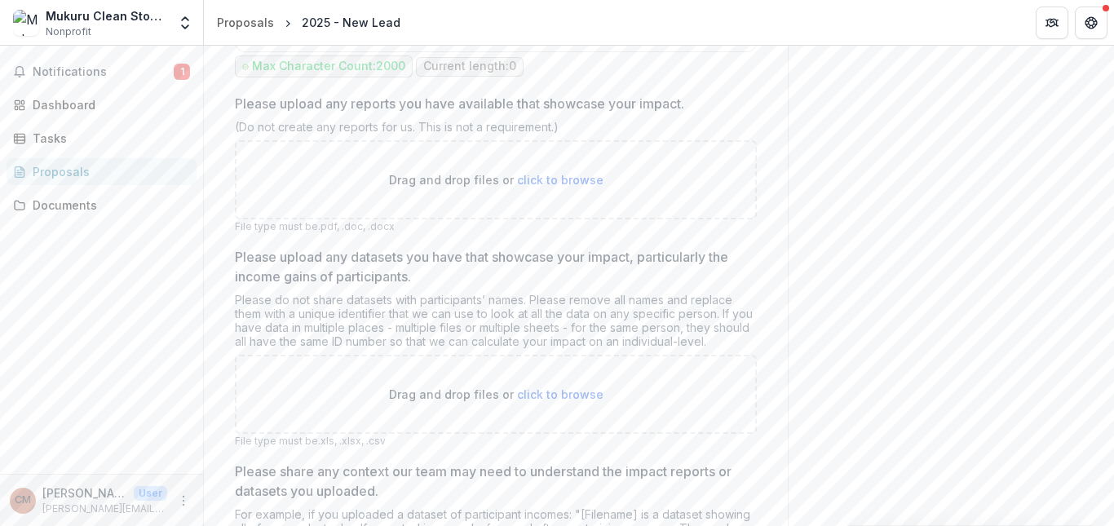
scroll to position [4133, 0]
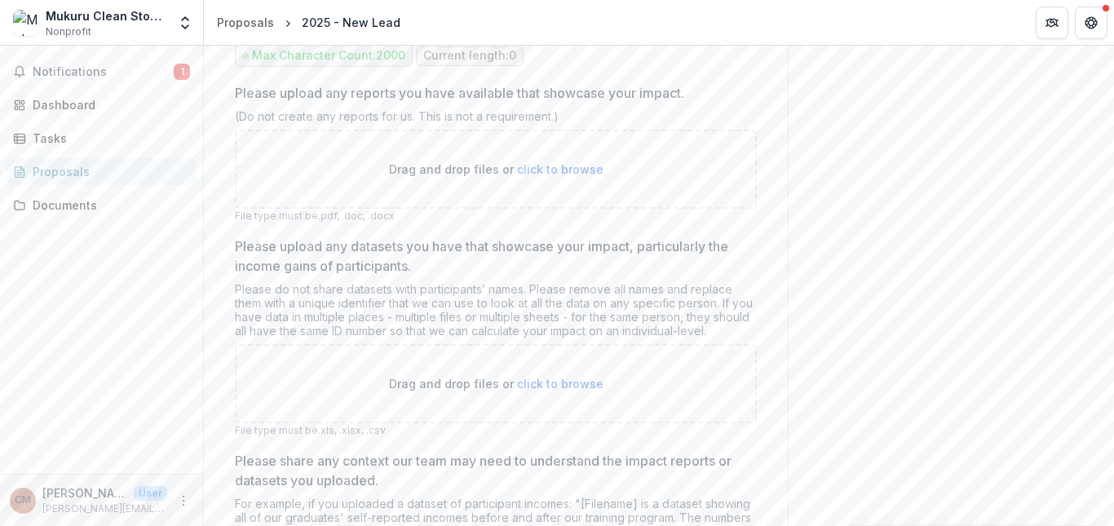
drag, startPoint x: 1113, startPoint y: 373, endPoint x: 559, endPoint y: 330, distance: 555.3
click at [559, 330] on div "Please do not share datasets with participants’ names. Please remove all names …" at bounding box center [496, 313] width 522 height 62
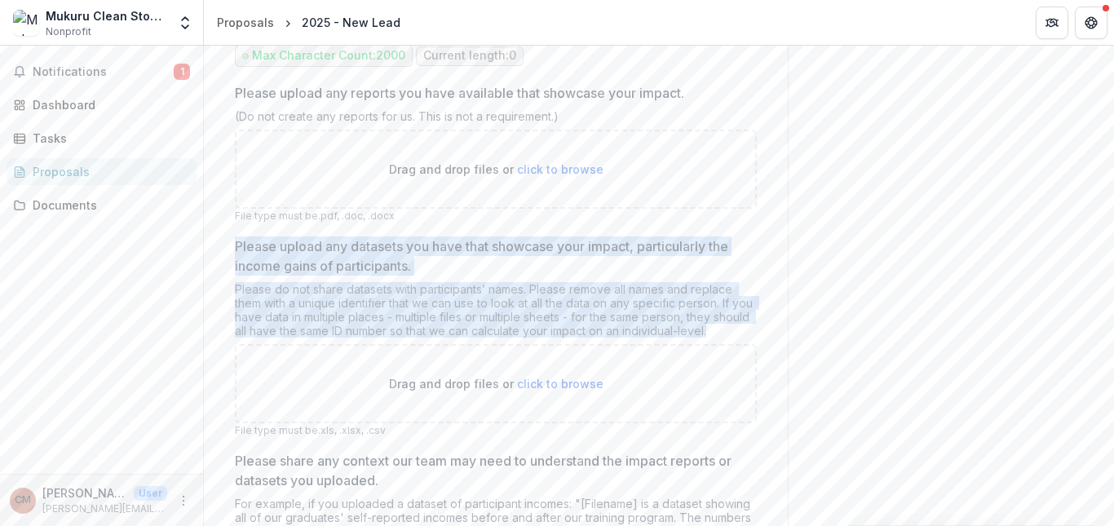
drag, startPoint x: 224, startPoint y: 270, endPoint x: 733, endPoint y: 365, distance: 517.7
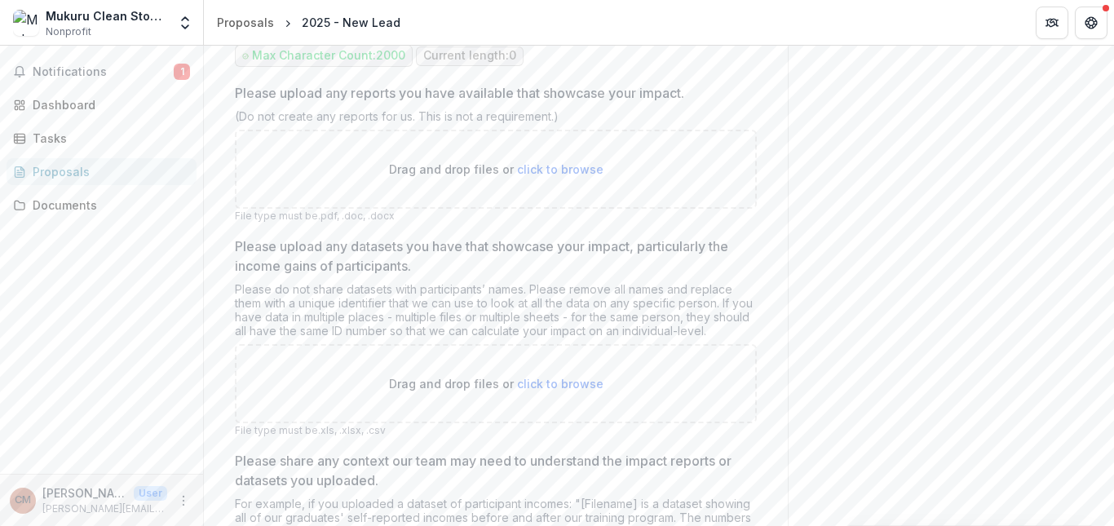
drag, startPoint x: 974, startPoint y: 310, endPoint x: 1113, endPoint y: 390, distance: 160.0
click at [1113, 390] on div "**********" at bounding box center [659, 286] width 910 height 480
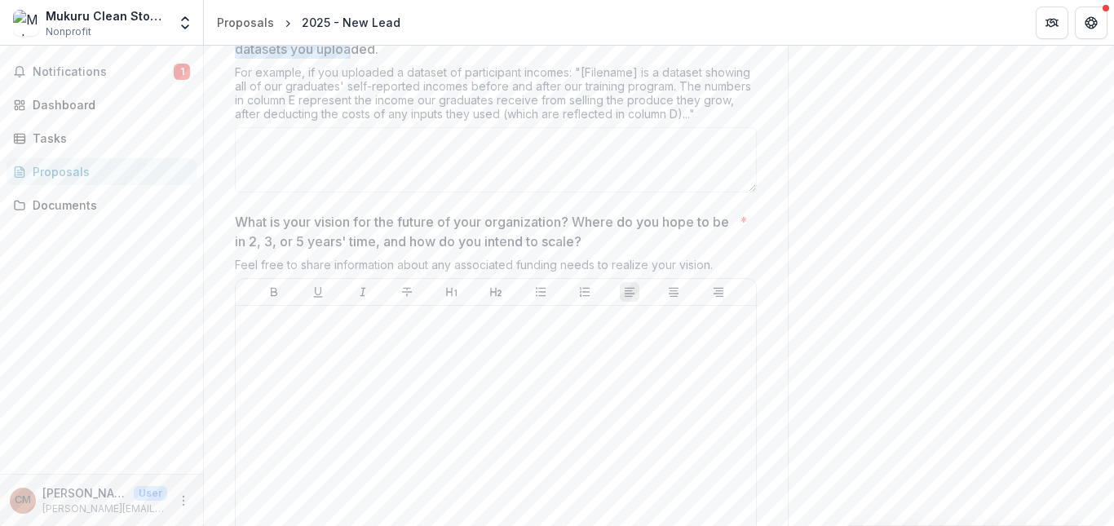
scroll to position [4560, 0]
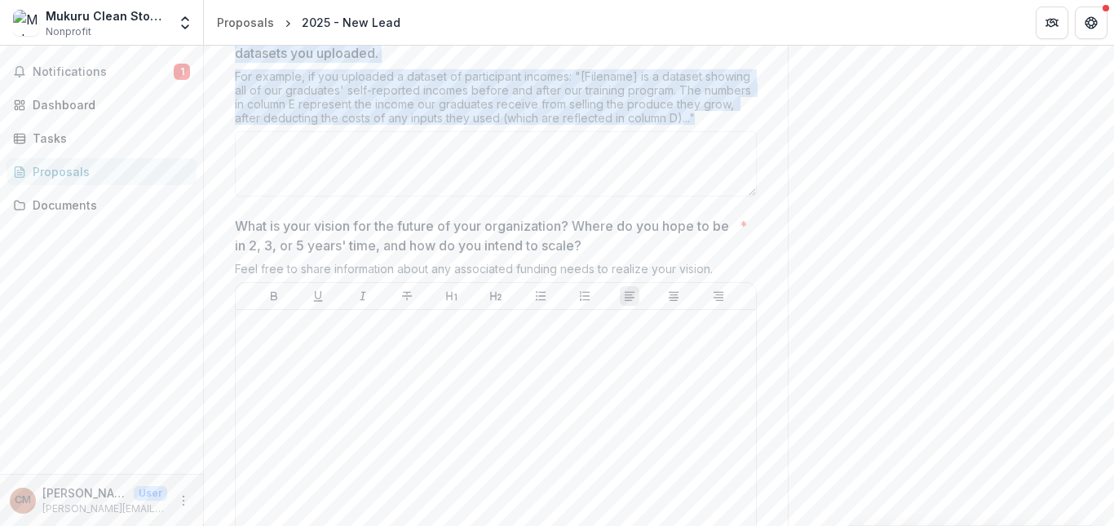
drag, startPoint x: 225, startPoint y: 54, endPoint x: 707, endPoint y: 154, distance: 492.2
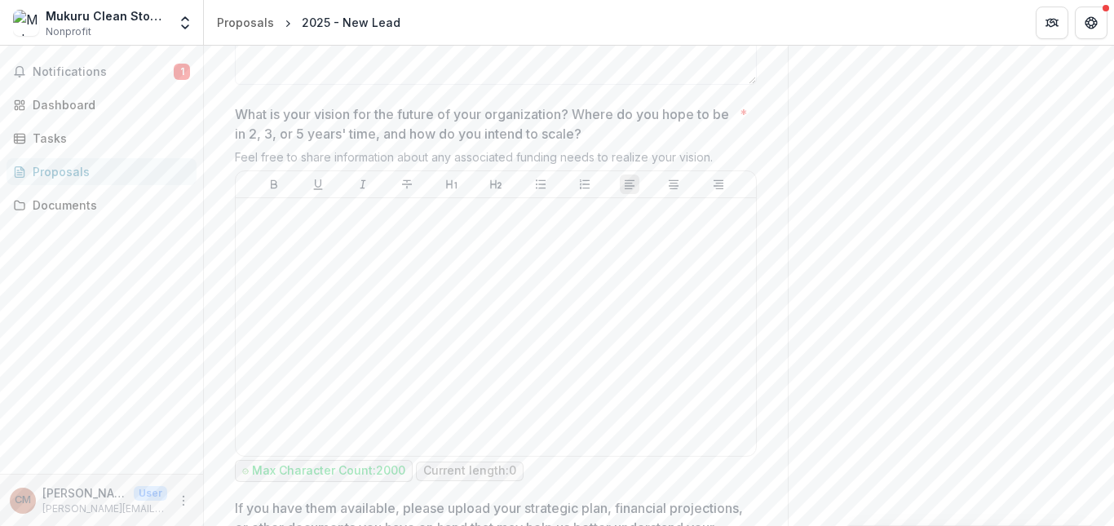
scroll to position [4706, 0]
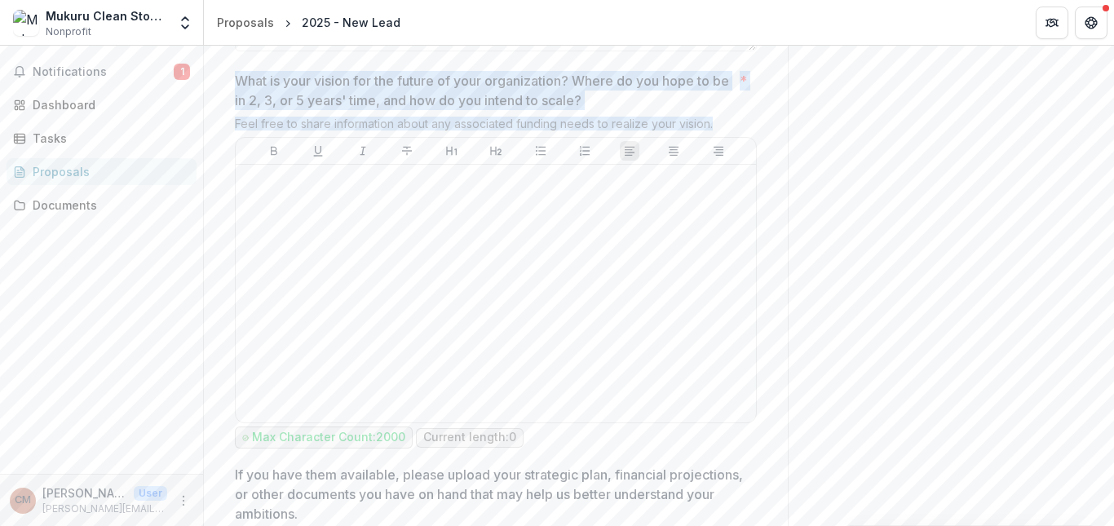
drag, startPoint x: 231, startPoint y: 113, endPoint x: 731, endPoint y: 166, distance: 503.4
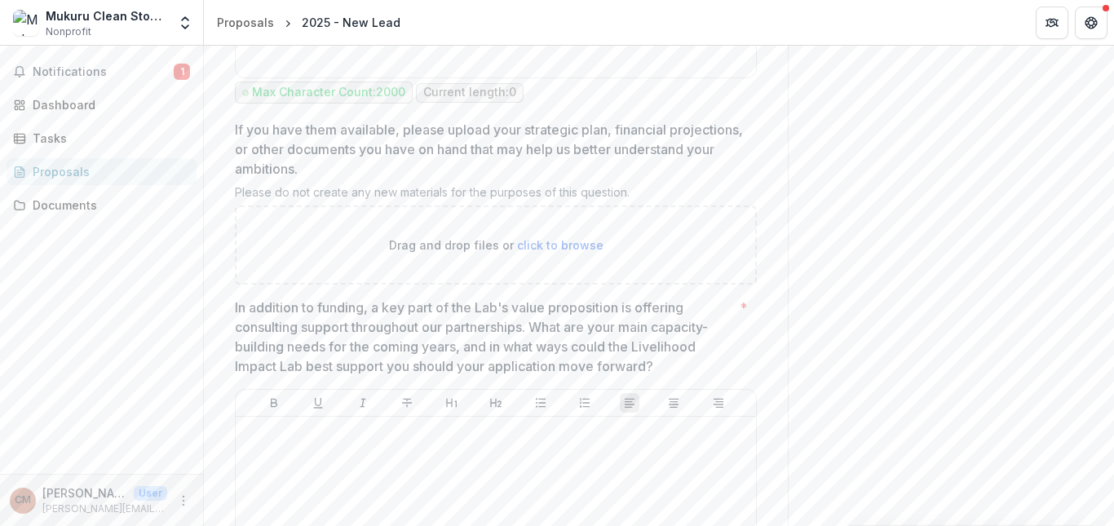
scroll to position [5061, 0]
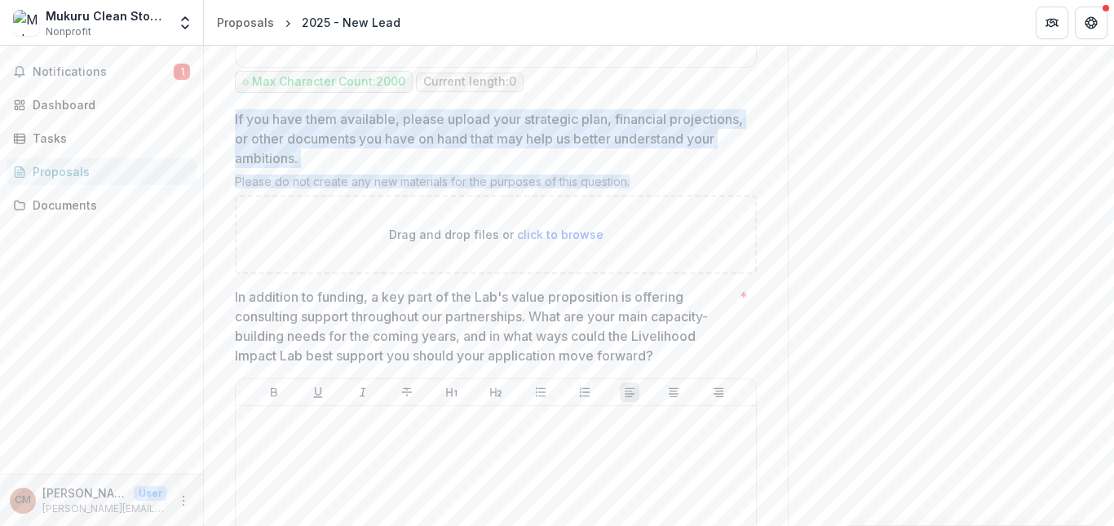
drag, startPoint x: 230, startPoint y: 141, endPoint x: 641, endPoint y: 214, distance: 417.3
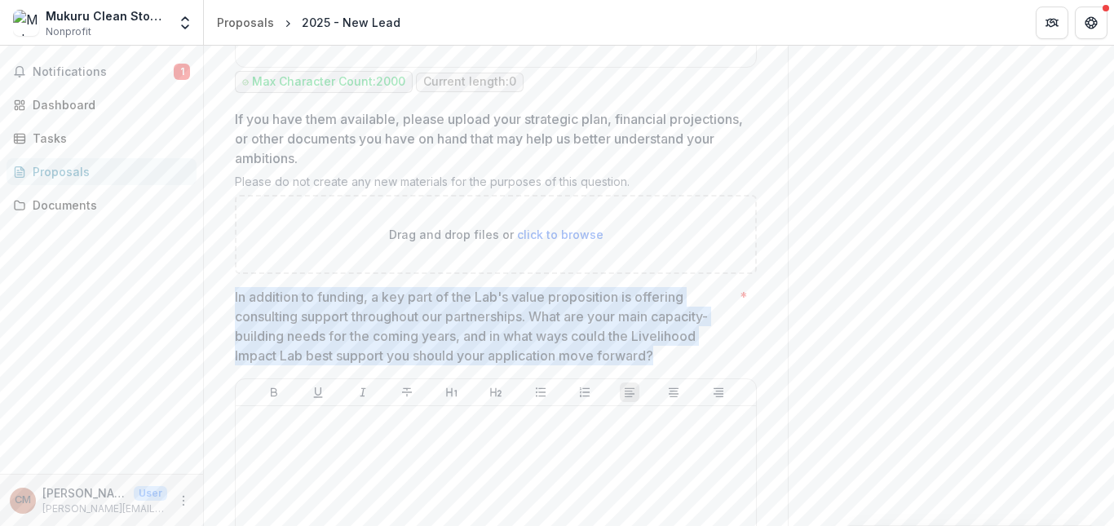
drag, startPoint x: 230, startPoint y: 326, endPoint x: 668, endPoint y: 386, distance: 441.9
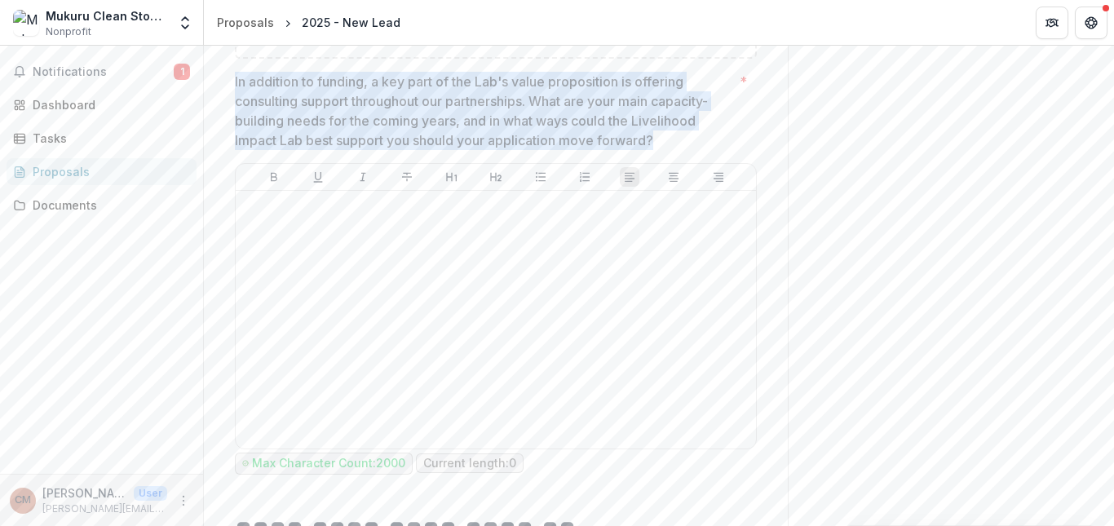
scroll to position [5406, 0]
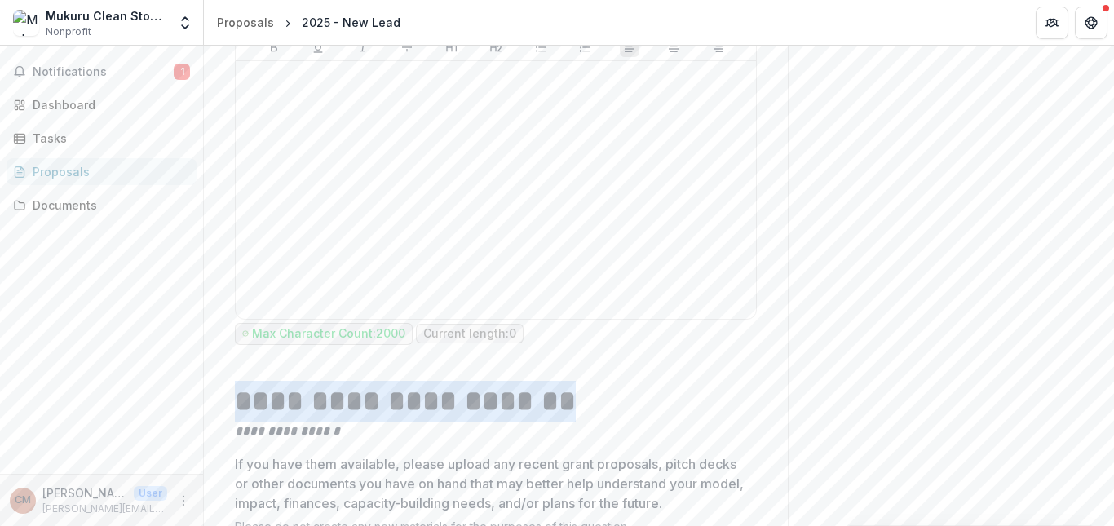
drag, startPoint x: 232, startPoint y: 439, endPoint x: 540, endPoint y: 454, distance: 308.6
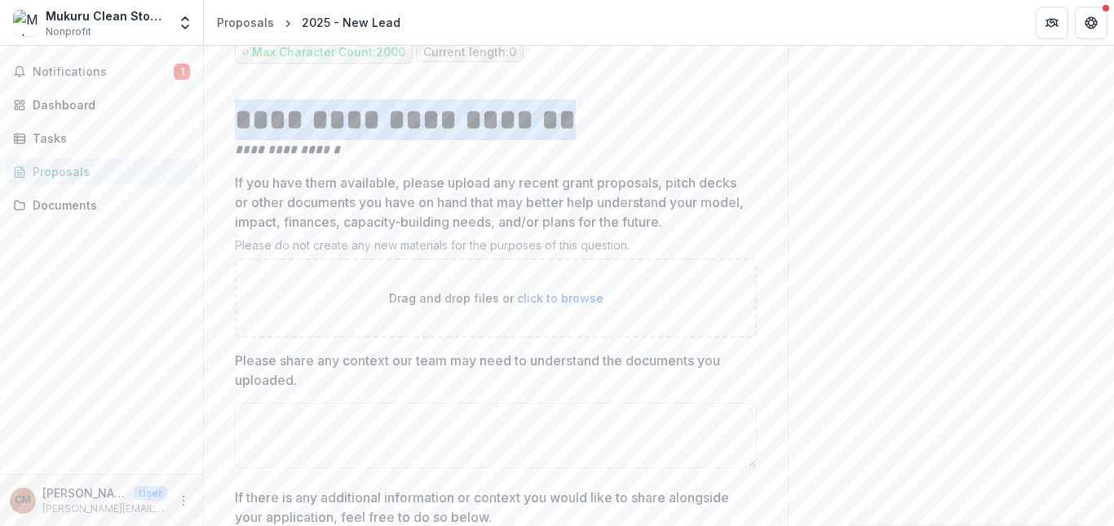
scroll to position [5709, 0]
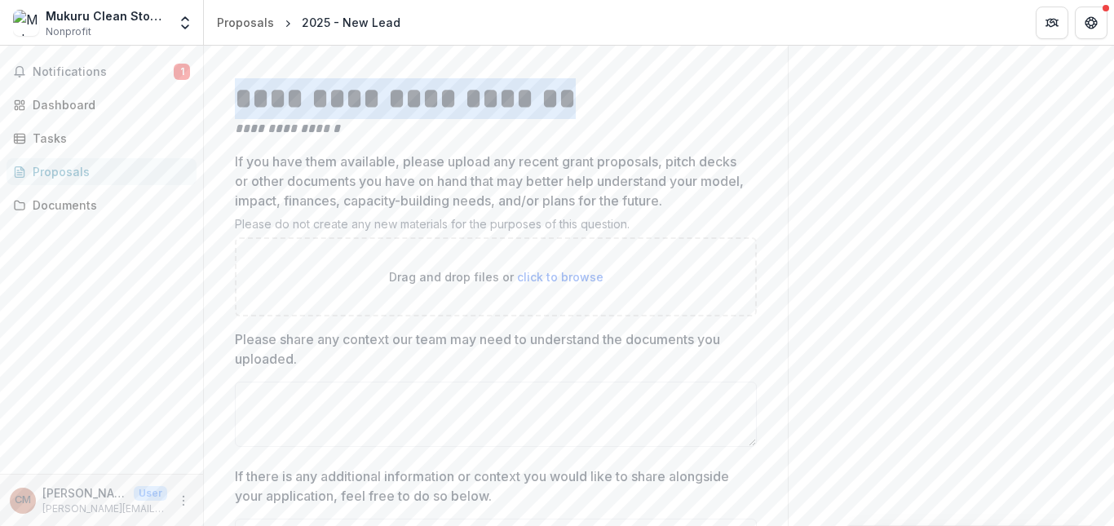
drag, startPoint x: 225, startPoint y: 192, endPoint x: 646, endPoint y: 269, distance: 427.8
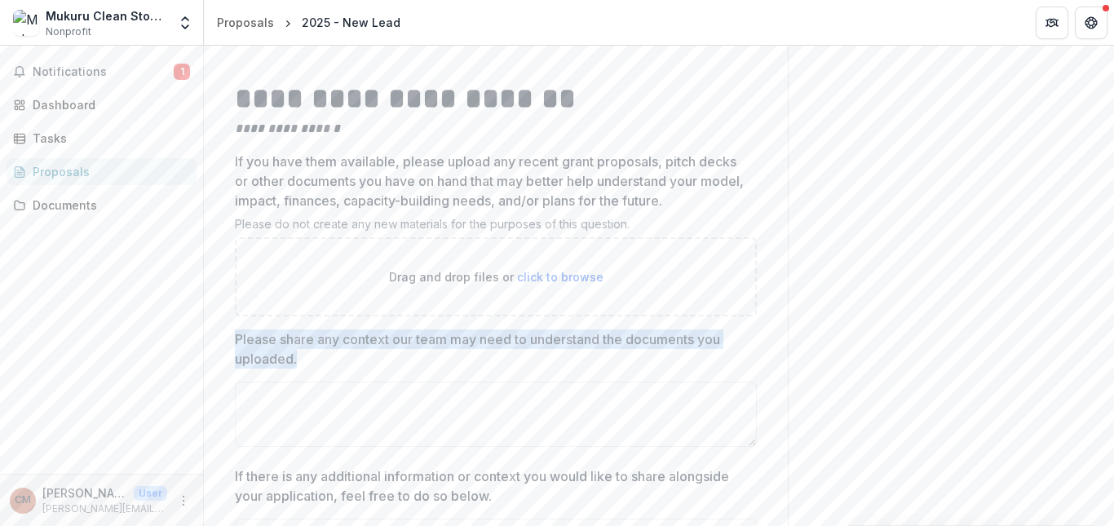
drag, startPoint x: 236, startPoint y: 376, endPoint x: 341, endPoint y: 403, distance: 107.8
click at [341, 369] on p "Please share any context our team may need to understand the documents you uplo…" at bounding box center [491, 348] width 512 height 39
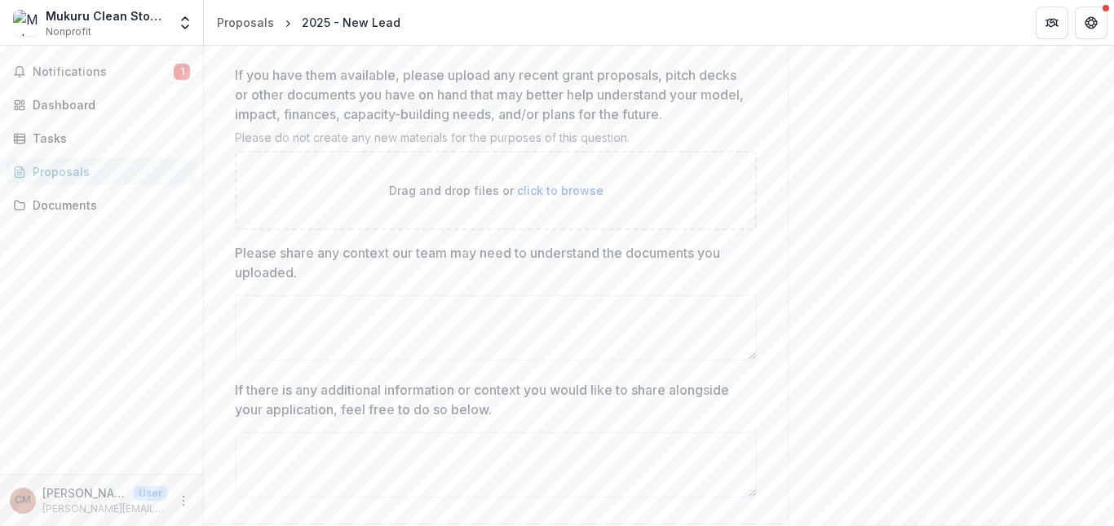
scroll to position [5881, 0]
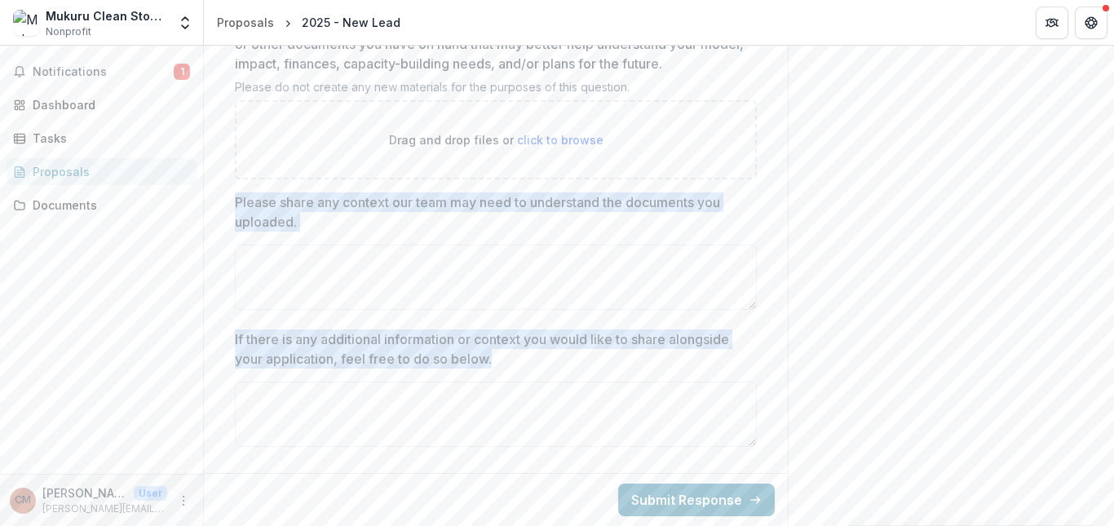
drag, startPoint x: 227, startPoint y: 192, endPoint x: 456, endPoint y: 366, distance: 286.9
click at [280, 315] on div "Please share any context our team may need to understand the documents you uplo…" at bounding box center [496, 254] width 522 height 124
drag, startPoint x: 228, startPoint y: 200, endPoint x: 503, endPoint y: 367, distance: 321.6
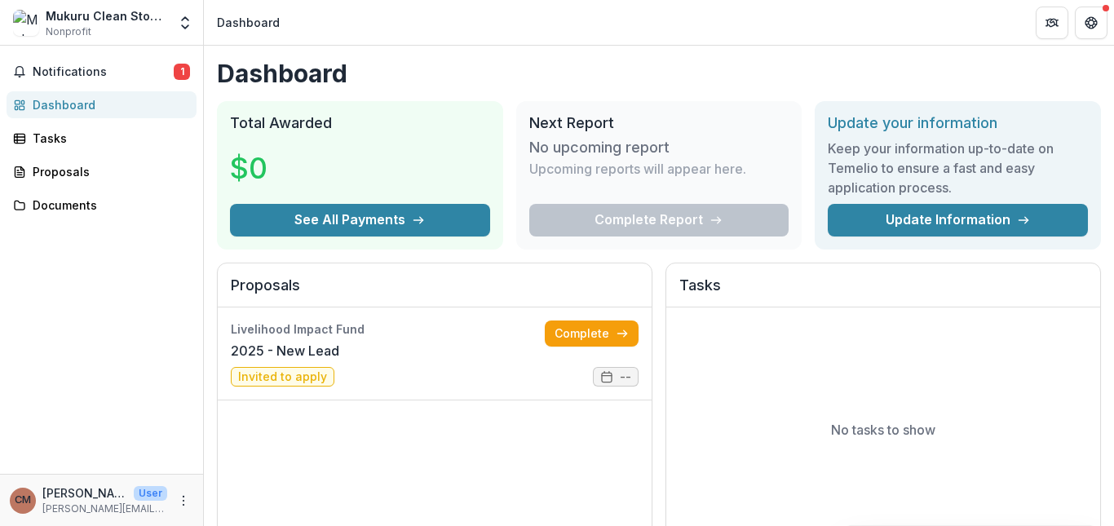
click at [77, 20] on div "Mukuru Clean Stoves" at bounding box center [106, 15] width 121 height 17
click at [181, 18] on icon "Open entity switcher" at bounding box center [185, 23] width 16 height 16
click at [81, 87] on link "Settings" at bounding box center [102, 90] width 196 height 27
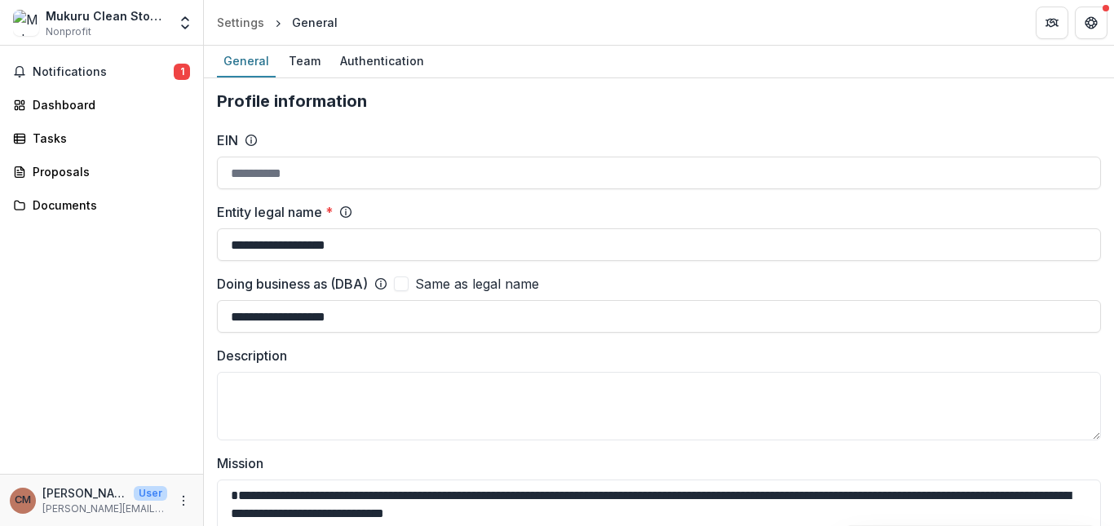
click at [25, 20] on img at bounding box center [26, 23] width 26 height 26
click at [113, 6] on div "Mukuru Clean Stoves Nonprofit Team Settings Settings" at bounding box center [102, 22] width 204 height 45
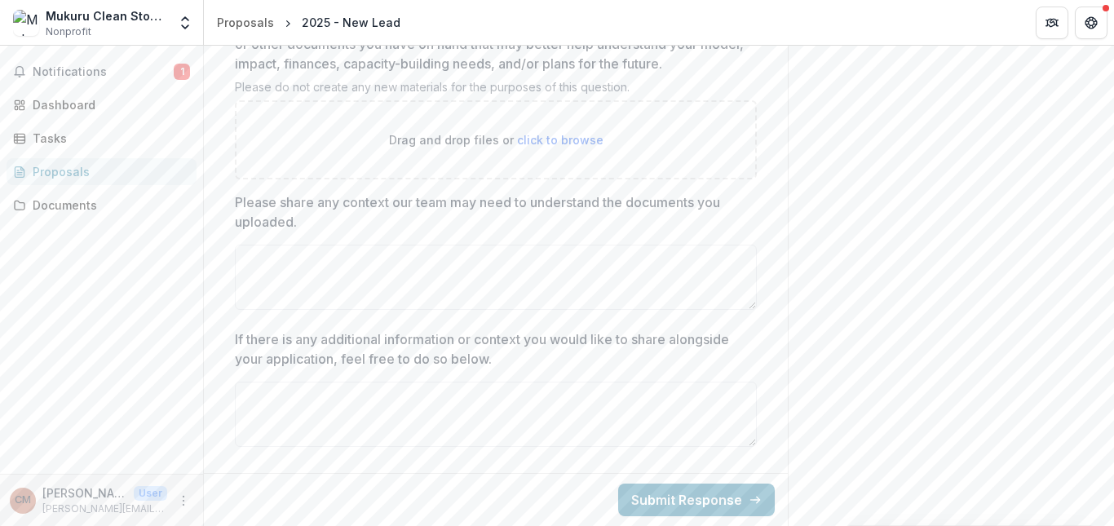
scroll to position [5871, 0]
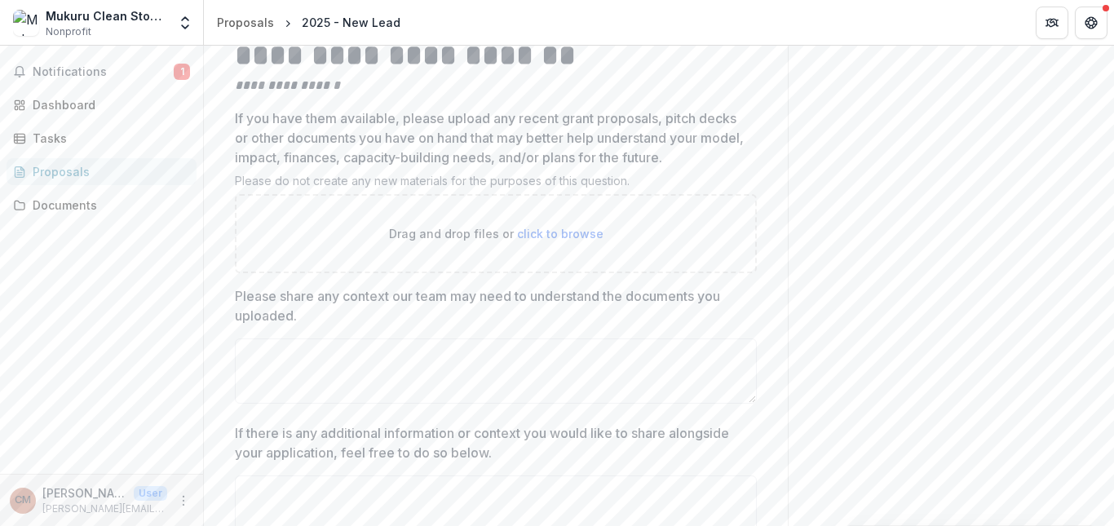
scroll to position [5881, 0]
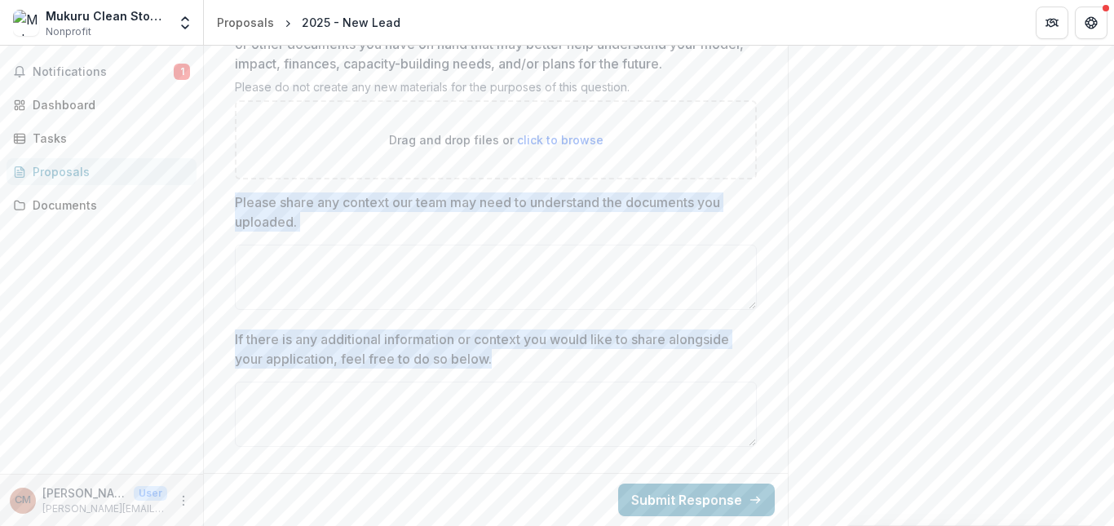
drag, startPoint x: 222, startPoint y: 192, endPoint x: 522, endPoint y: 377, distance: 352.1
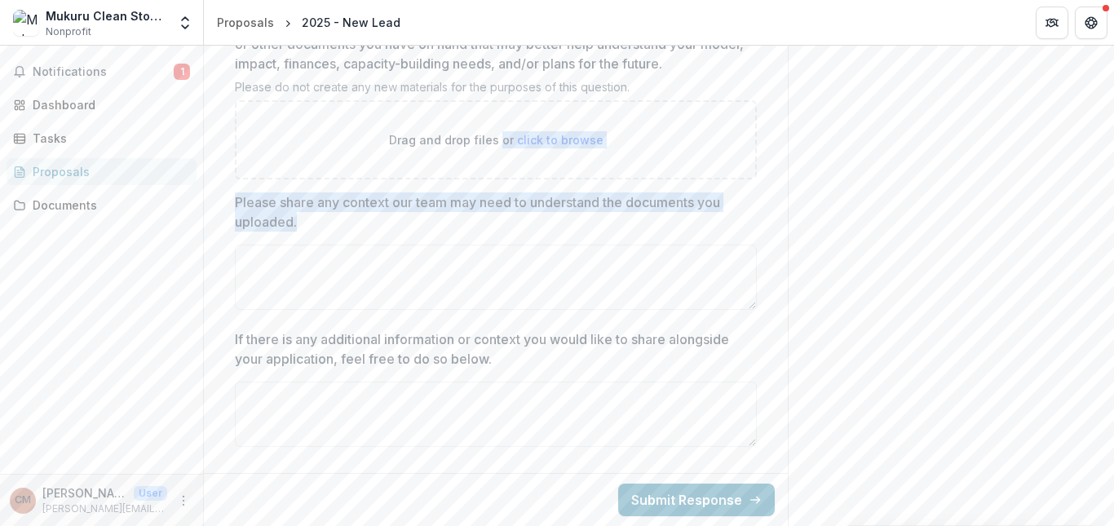
drag, startPoint x: 449, startPoint y: 355, endPoint x: 312, endPoint y: 222, distance: 190.9
click at [235, 220] on p "Please share any context our team may need to understand the documents you uplo…" at bounding box center [491, 211] width 512 height 39
click at [235, 245] on textarea "Please share any context our team may need to understand the documents you uplo…" at bounding box center [496, 277] width 522 height 65
drag, startPoint x: 232, startPoint y: 204, endPoint x: 307, endPoint y: 223, distance: 78.1
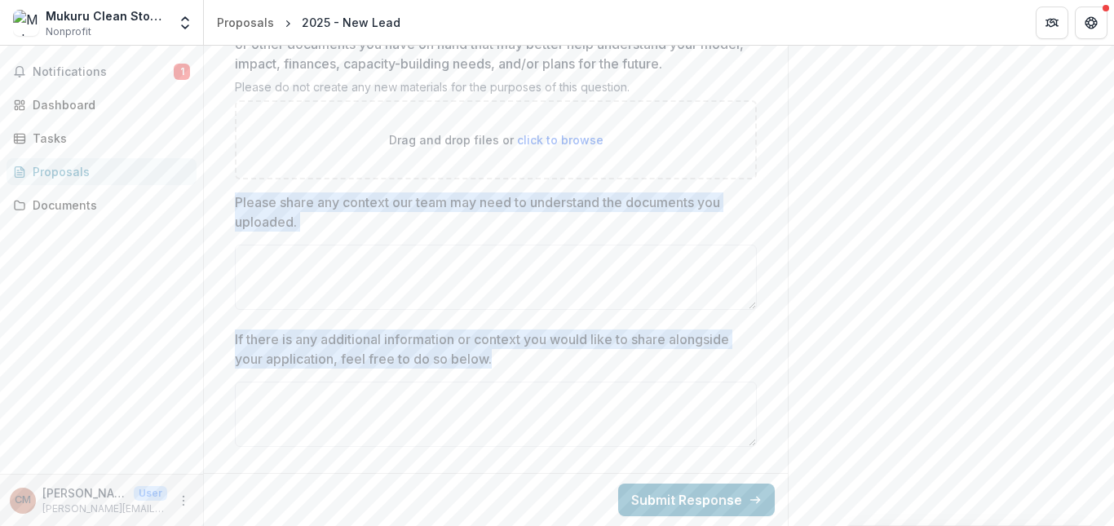
drag, startPoint x: 230, startPoint y: 196, endPoint x: 507, endPoint y: 375, distance: 330.2
copy div "Please share any context our team may need to understand the documents you uplo…"
